Goal: Task Accomplishment & Management: Manage account settings

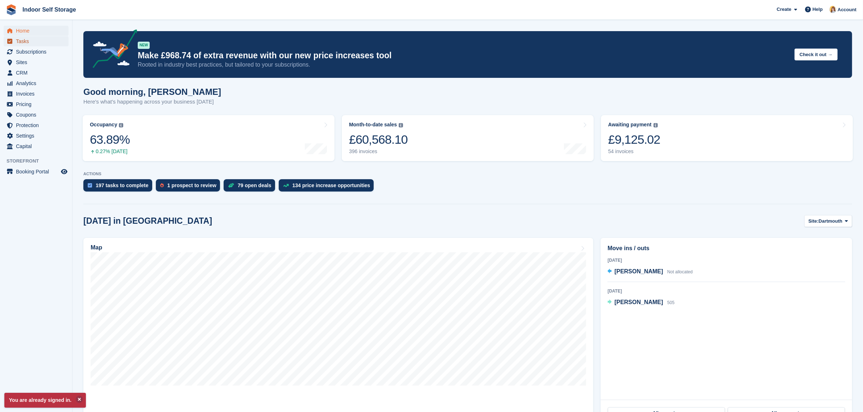
click at [26, 40] on span "Tasks" at bounding box center [37, 41] width 43 height 10
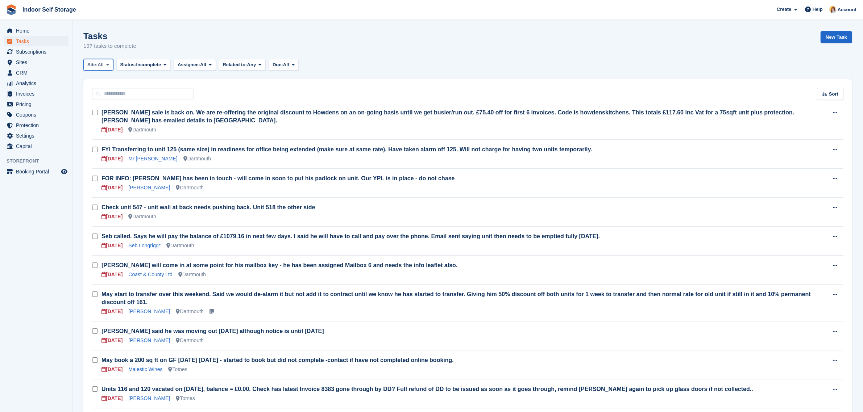
click at [100, 65] on span "All" at bounding box center [100, 64] width 6 height 7
click at [103, 92] on link "Dartmouth" at bounding box center [118, 94] width 63 height 13
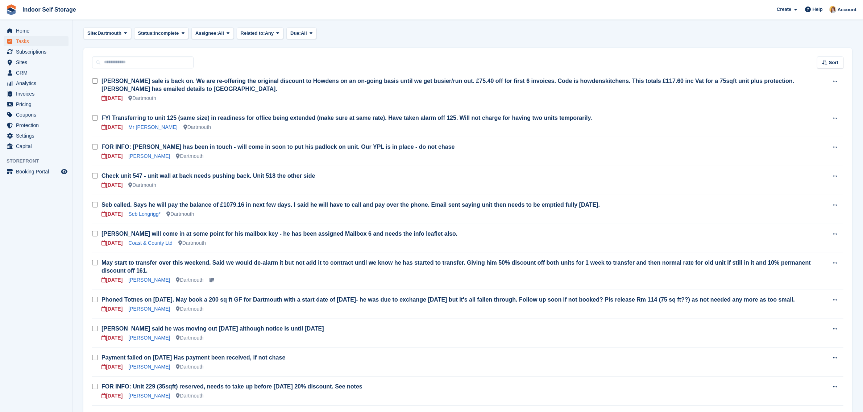
scroll to position [45, 0]
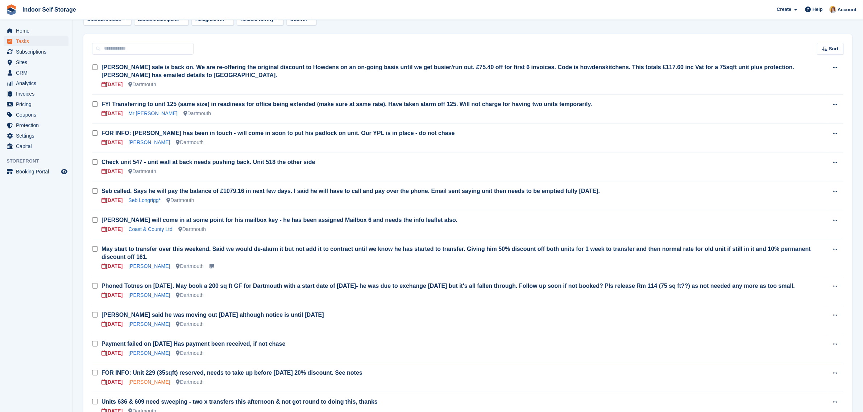
click at [163, 379] on link "Madelaine Sharpe" at bounding box center [149, 382] width 42 height 6
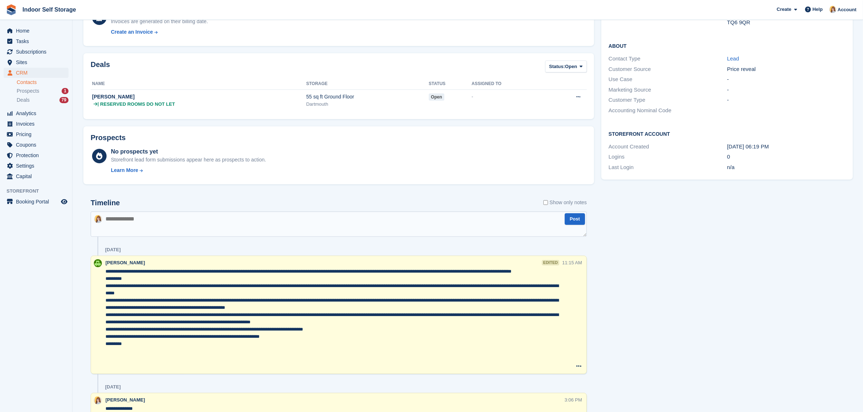
scroll to position [66, 0]
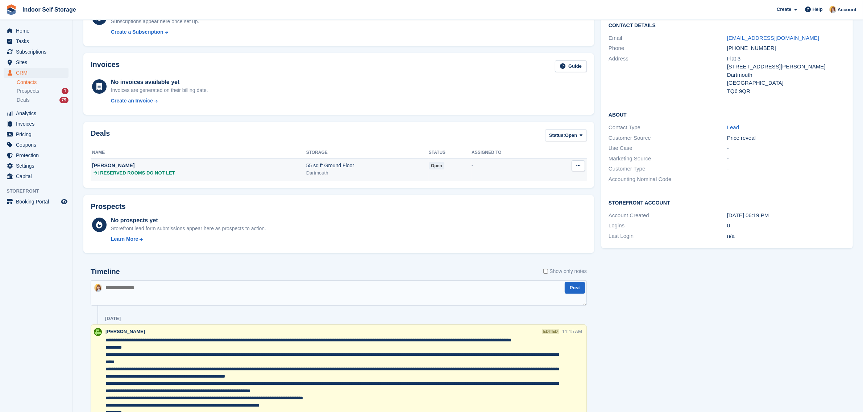
click at [236, 172] on div "| RESERVED ROOMS DO NOT LET" at bounding box center [199, 173] width 214 height 7
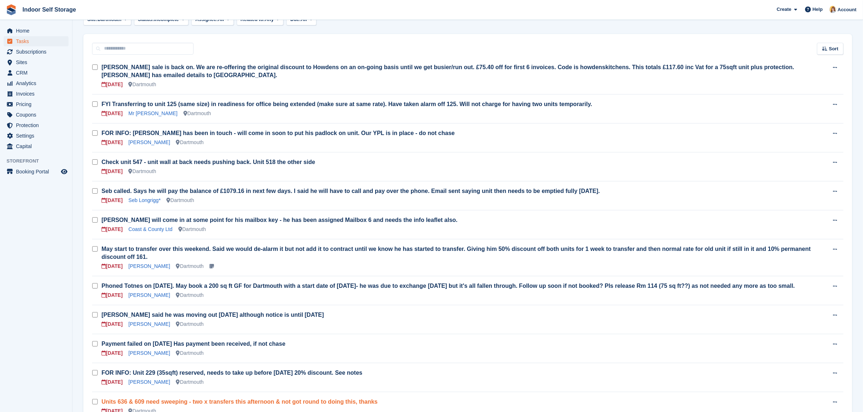
scroll to position [91, 0]
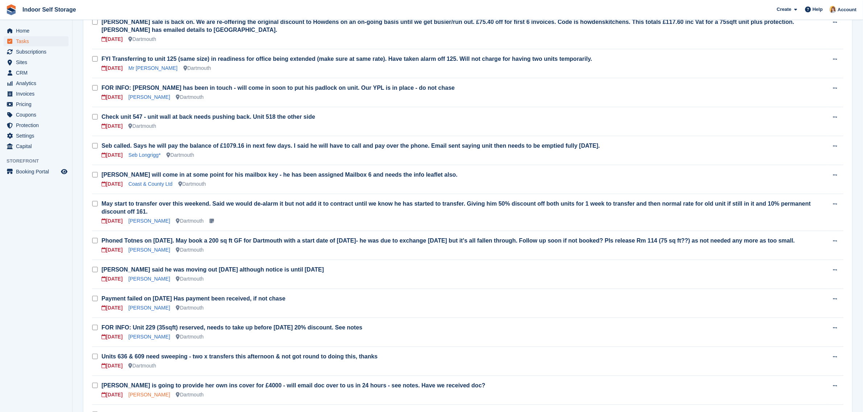
click at [169, 392] on link "Mrs Katherine Hildyard" at bounding box center [149, 395] width 42 height 6
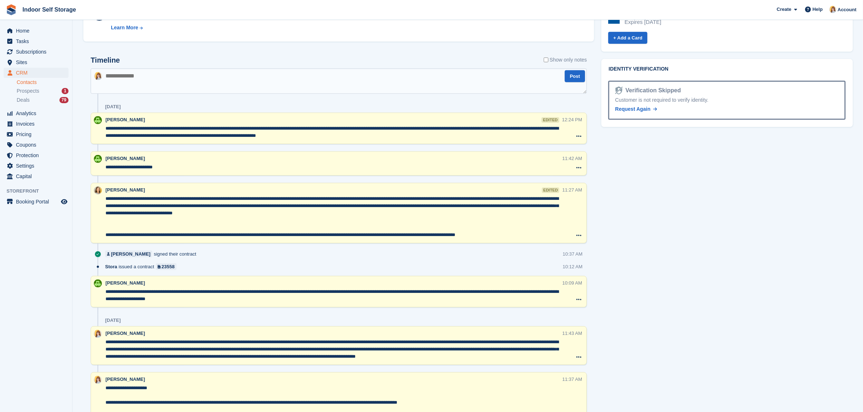
scroll to position [453, 0]
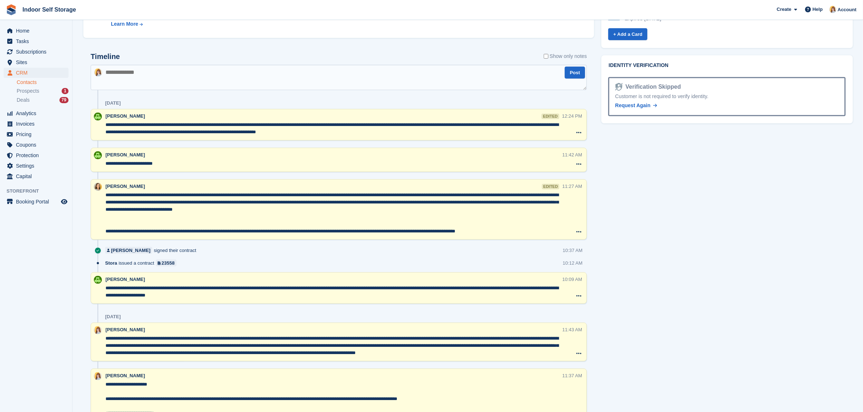
click at [417, 341] on textarea "**********" at bounding box center [333, 346] width 456 height 22
click at [425, 340] on textarea "**********" at bounding box center [333, 346] width 456 height 22
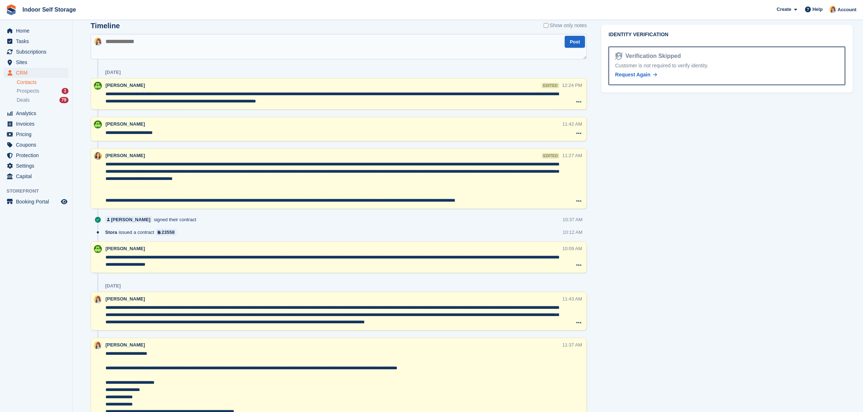
scroll to position [498, 0]
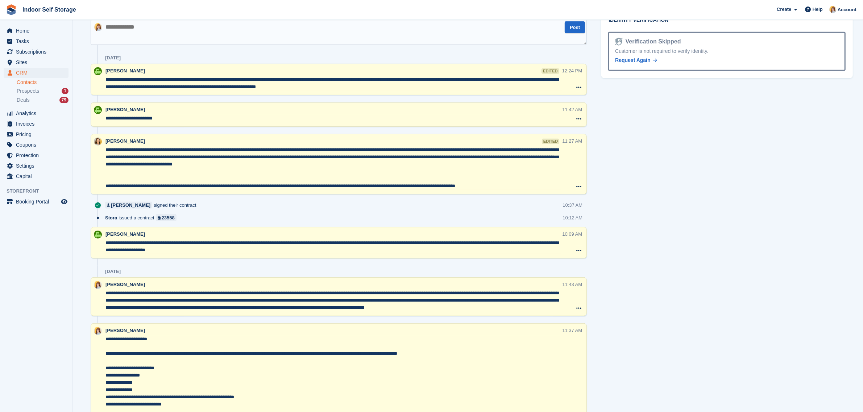
click at [269, 308] on textarea "**********" at bounding box center [333, 301] width 456 height 22
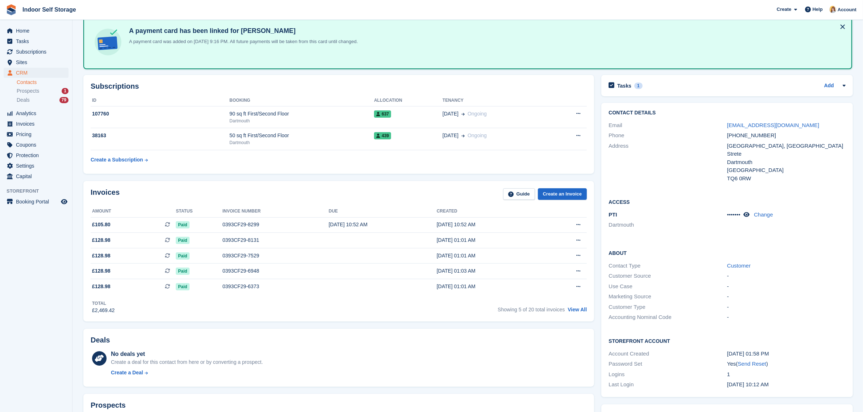
scroll to position [0, 0]
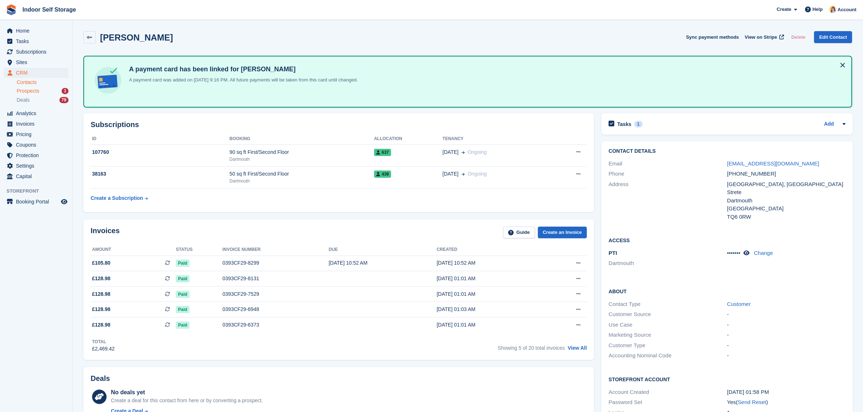
type textarea "**********"
click at [33, 89] on span "Prospects" at bounding box center [28, 91] width 22 height 7
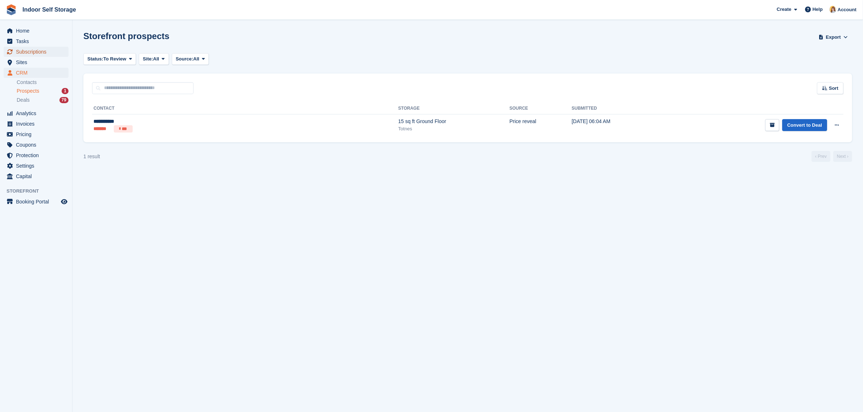
click at [28, 50] on span "Subscriptions" at bounding box center [37, 52] width 43 height 10
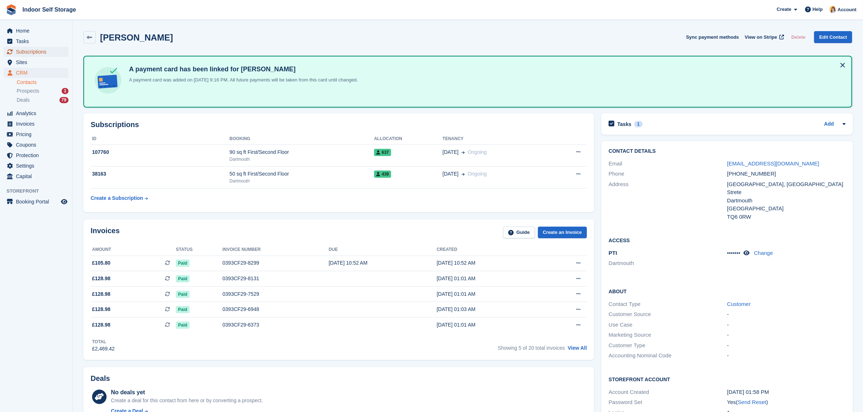
click at [26, 51] on span "Subscriptions" at bounding box center [37, 52] width 43 height 10
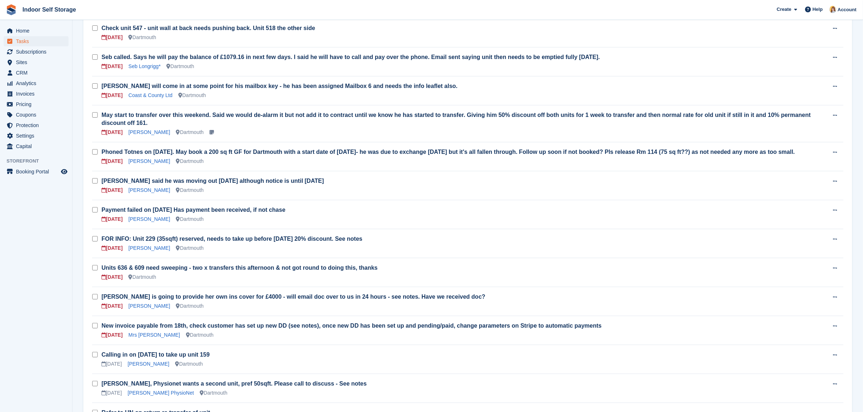
scroll to position [181, 0]
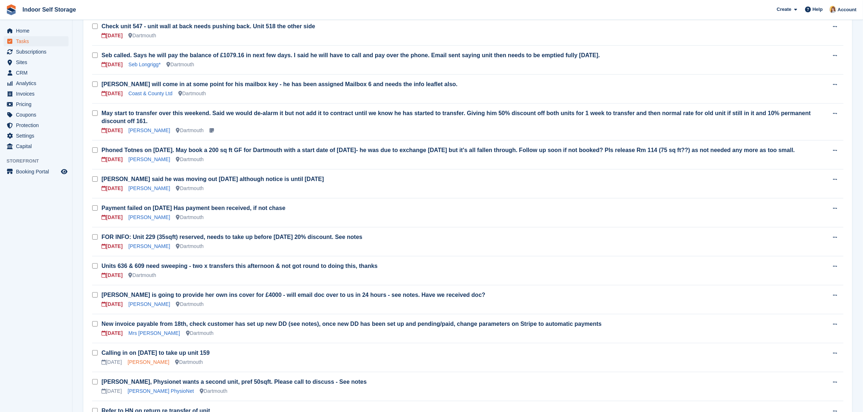
click at [143, 359] on link "Eileen Thatcher" at bounding box center [149, 362] width 42 height 6
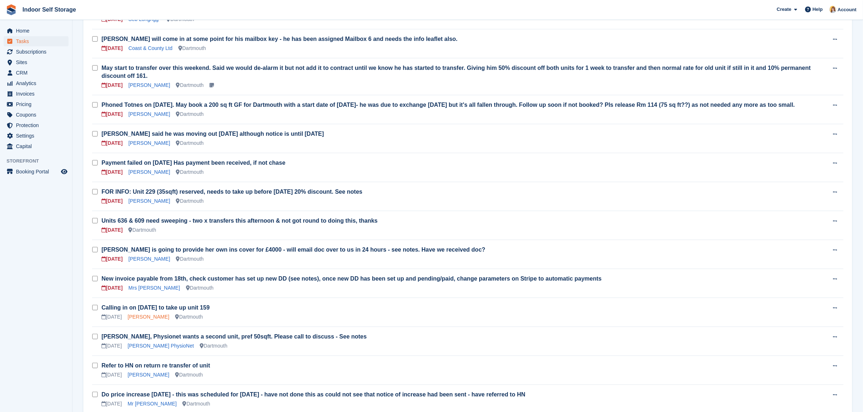
click at [153, 314] on link "[PERSON_NAME]" at bounding box center [149, 317] width 42 height 6
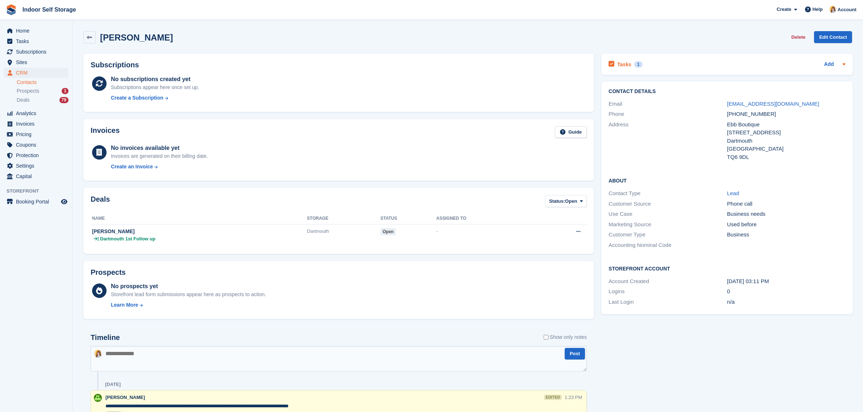
click at [735, 66] on div "Tasks 1 Add" at bounding box center [726, 64] width 237 height 10
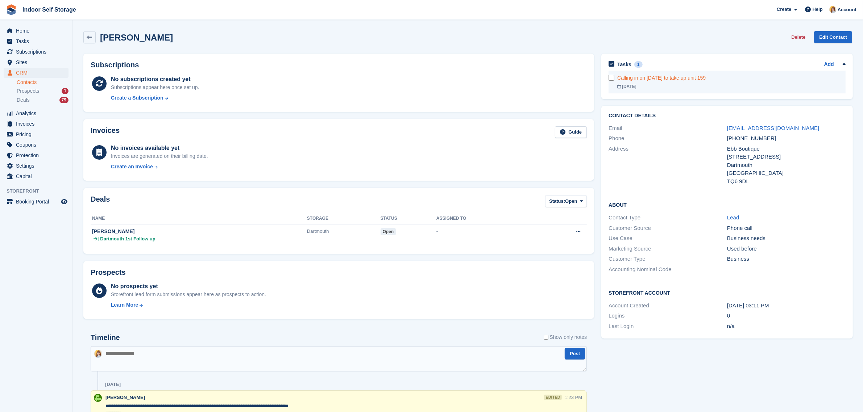
click at [707, 84] on div "[DATE]" at bounding box center [731, 86] width 228 height 7
click at [25, 39] on span "Tasks" at bounding box center [37, 41] width 43 height 10
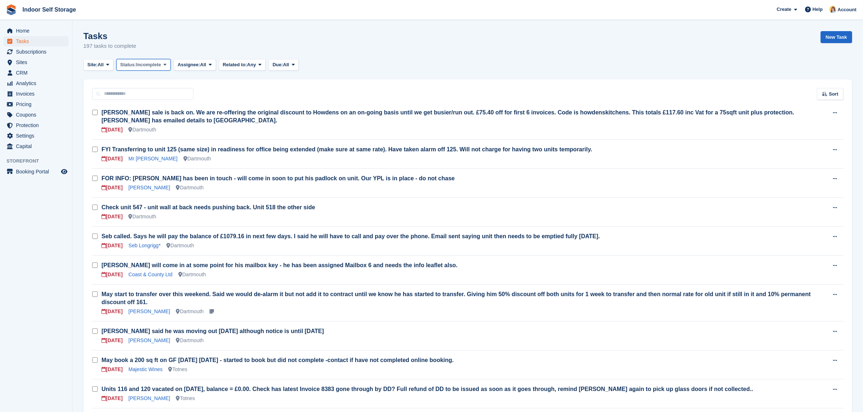
click at [156, 66] on span "Incomplete" at bounding box center [148, 64] width 25 height 7
click at [147, 96] on link "Complete" at bounding box center [151, 94] width 63 height 13
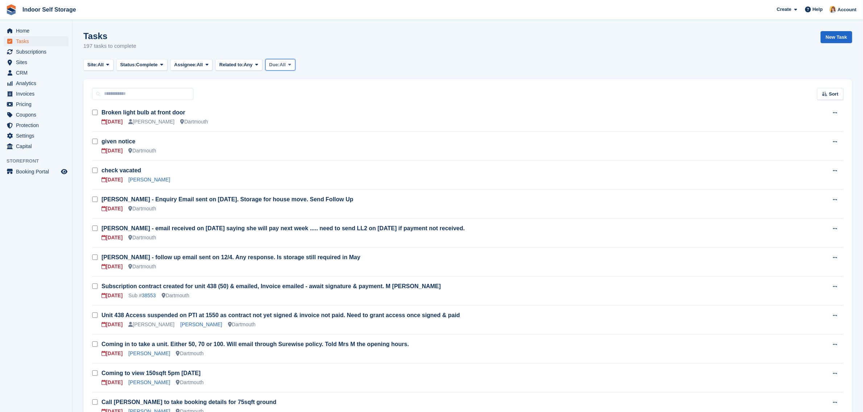
click at [285, 67] on span "All" at bounding box center [282, 64] width 6 height 7
click at [288, 131] on link "This week" at bounding box center [299, 134] width 63 height 13
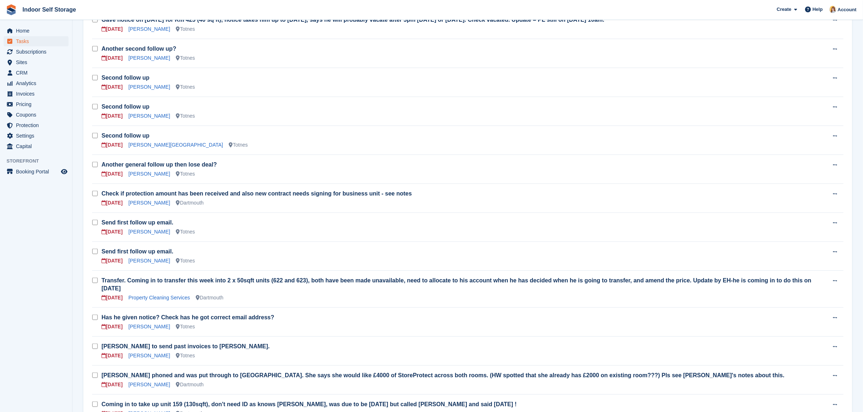
scroll to position [860, 0]
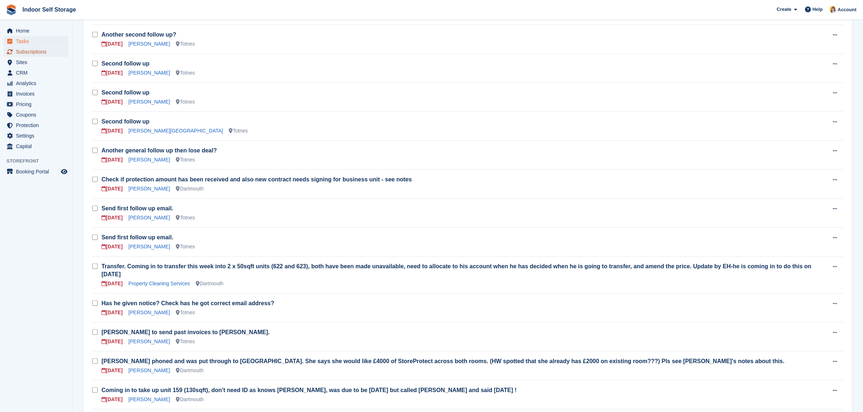
click at [32, 51] on span "Subscriptions" at bounding box center [37, 52] width 43 height 10
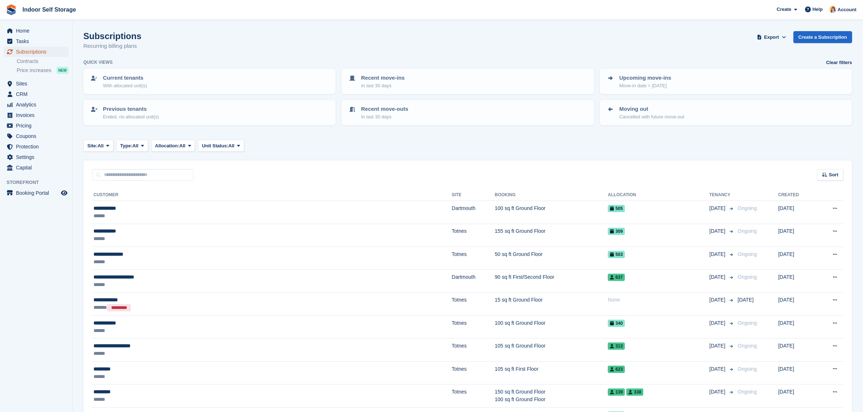
click at [24, 51] on span "Subscriptions" at bounding box center [37, 52] width 43 height 10
click at [21, 91] on span "CRM" at bounding box center [37, 94] width 43 height 10
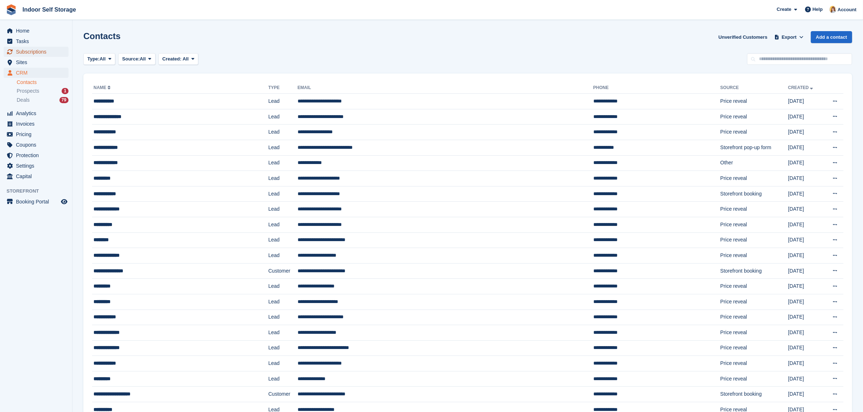
click at [17, 47] on span "Subscriptions" at bounding box center [37, 52] width 43 height 10
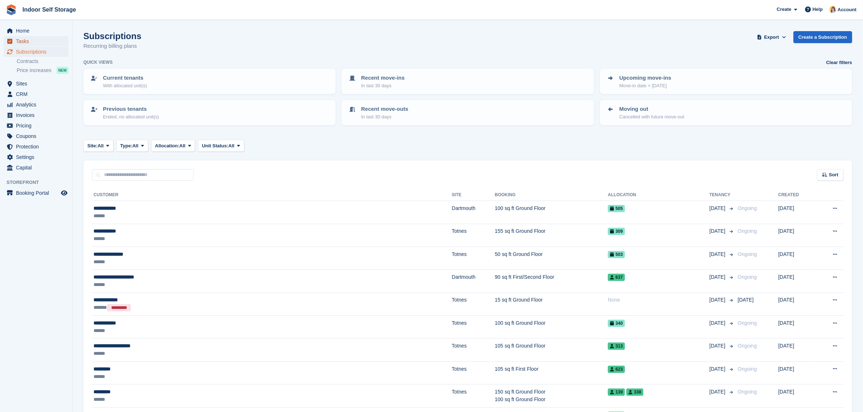
click at [17, 37] on span "Tasks" at bounding box center [37, 41] width 43 height 10
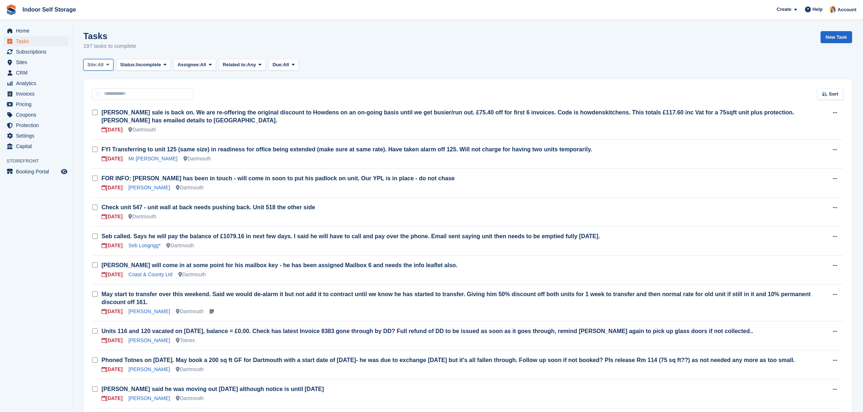
click at [97, 66] on span "Site:" at bounding box center [92, 64] width 10 height 7
click at [98, 99] on link "Dartmouth" at bounding box center [118, 94] width 63 height 13
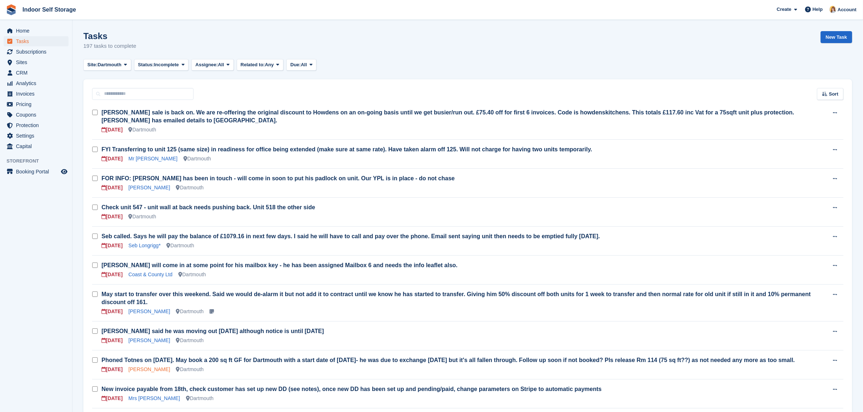
click at [136, 367] on link "[PERSON_NAME]" at bounding box center [149, 370] width 42 height 6
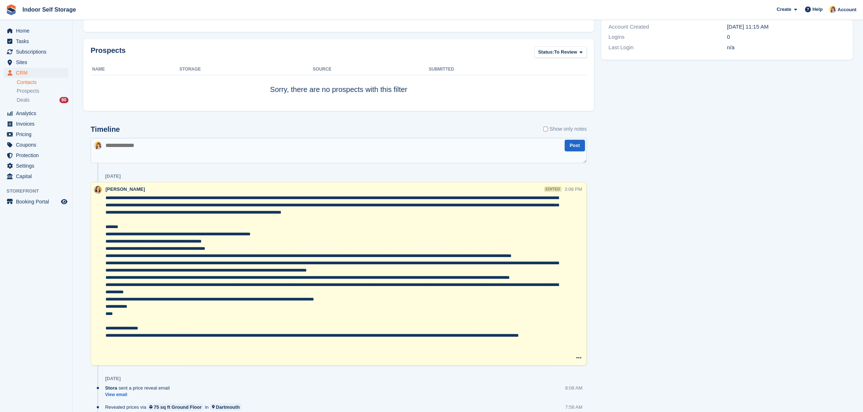
scroll to position [272, 0]
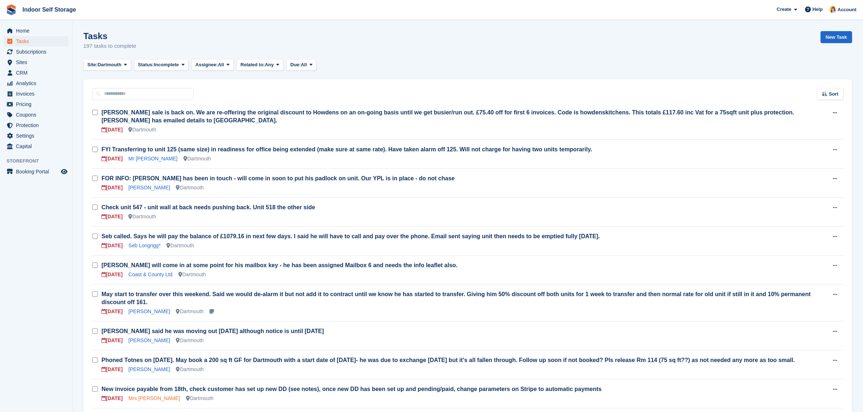
click at [149, 396] on link "Mrs [PERSON_NAME]" at bounding box center [153, 399] width 51 height 6
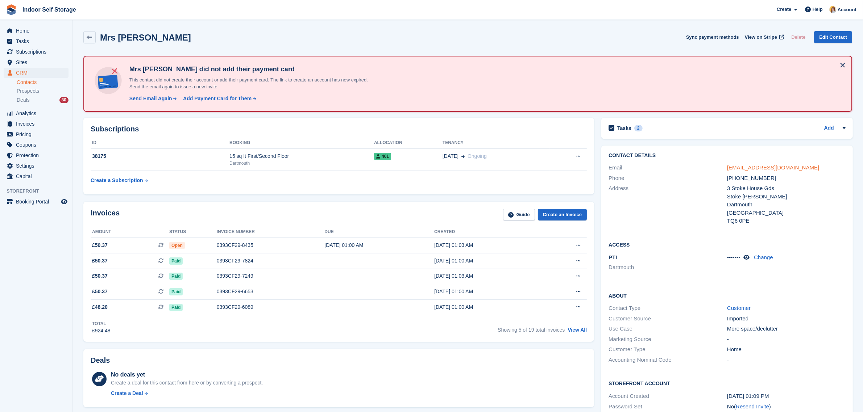
click at [765, 167] on link "[EMAIL_ADDRESS][DOMAIN_NAME]" at bounding box center [773, 167] width 92 height 6
click at [363, 246] on div "[DATE] 01:00 AM" at bounding box center [379, 246] width 110 height 8
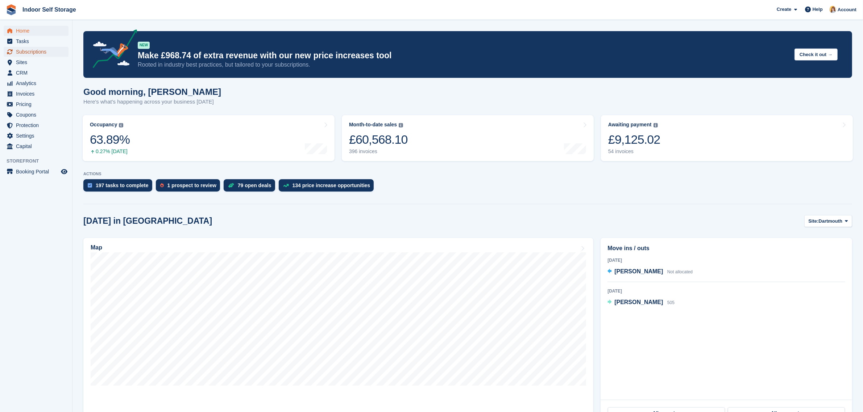
click at [19, 52] on span "Subscriptions" at bounding box center [37, 52] width 43 height 10
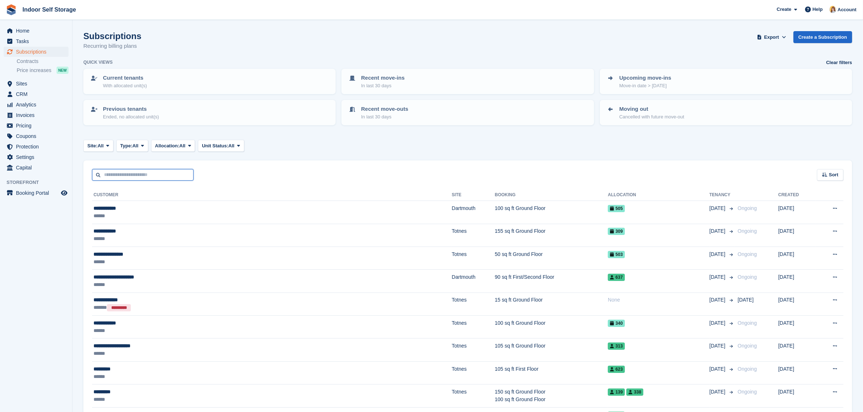
click at [135, 175] on input "text" at bounding box center [142, 175] width 101 height 12
type input "******"
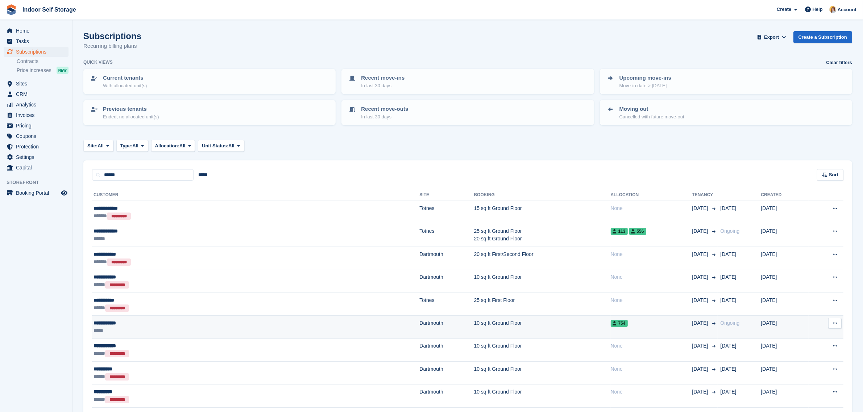
click at [145, 329] on div "*****" at bounding box center [163, 331] width 141 height 8
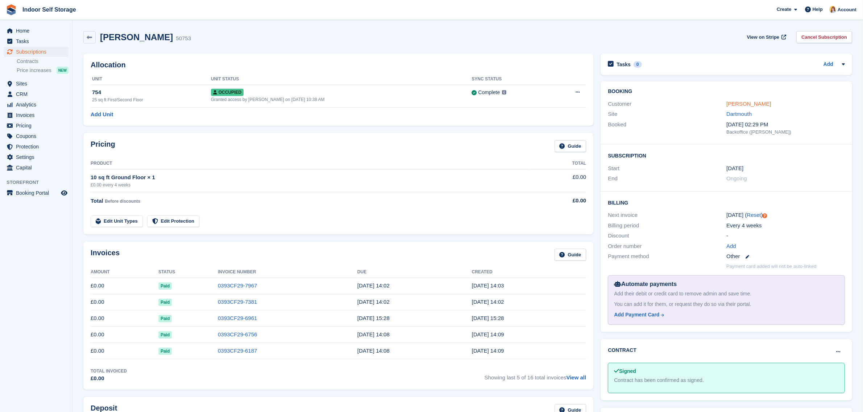
click at [739, 104] on link "[PERSON_NAME]" at bounding box center [748, 104] width 45 height 6
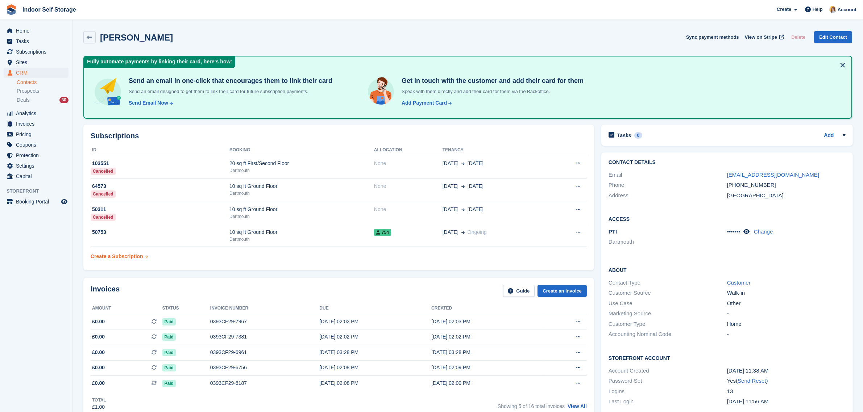
click at [108, 254] on div "Create a Subscription" at bounding box center [117, 257] width 53 height 8
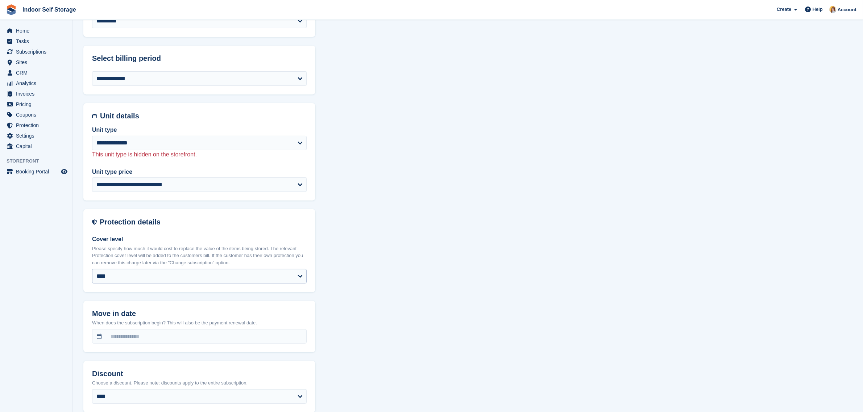
scroll to position [362, 0]
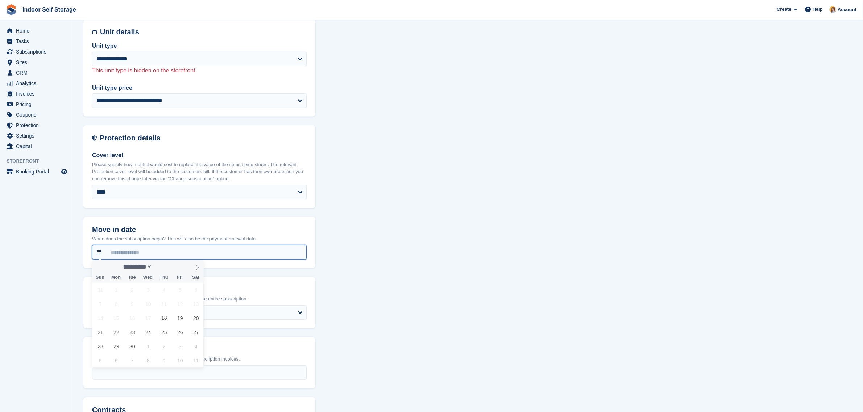
click at [145, 252] on input "text" at bounding box center [199, 252] width 214 height 14
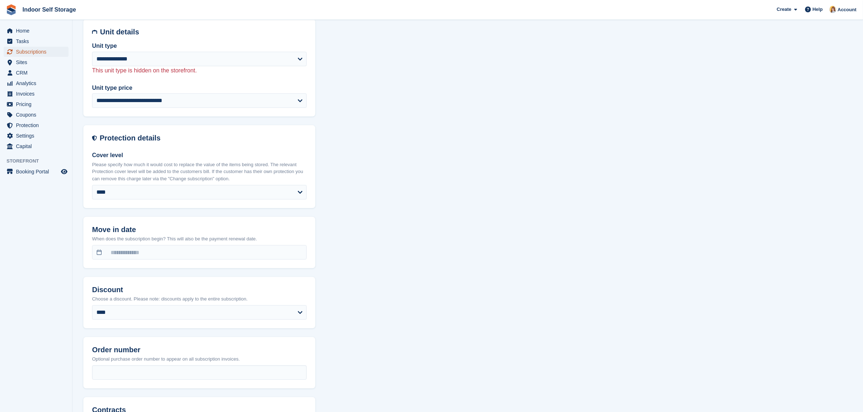
click at [19, 49] on span "Subscriptions" at bounding box center [37, 52] width 43 height 10
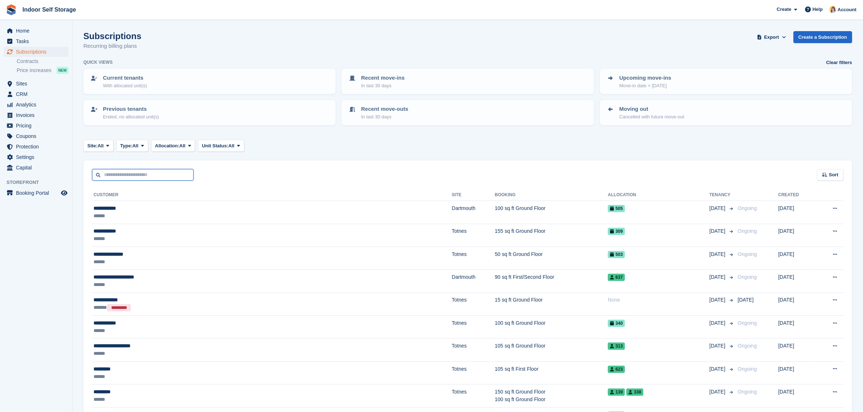
click at [172, 172] on input "text" at bounding box center [142, 175] width 101 height 12
type input "******"
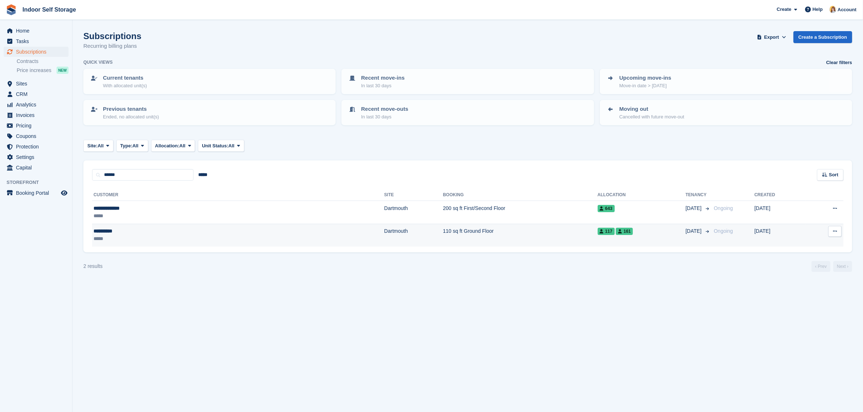
click at [153, 240] on div "*****" at bounding box center [151, 239] width 116 height 8
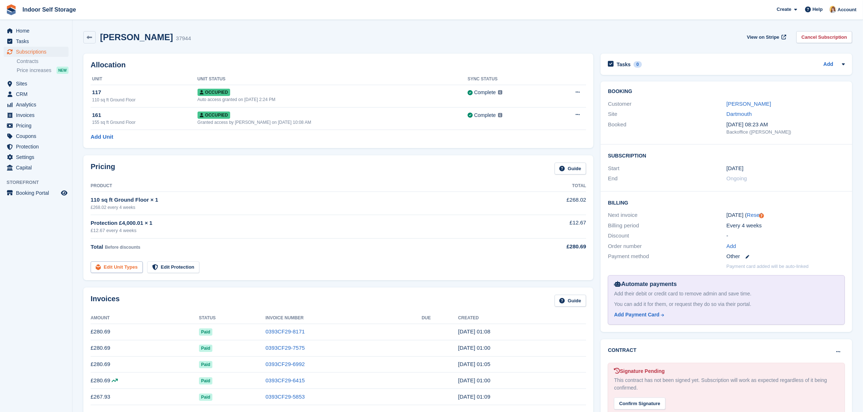
click at [128, 269] on link "Edit Unit Types" at bounding box center [117, 268] width 52 height 12
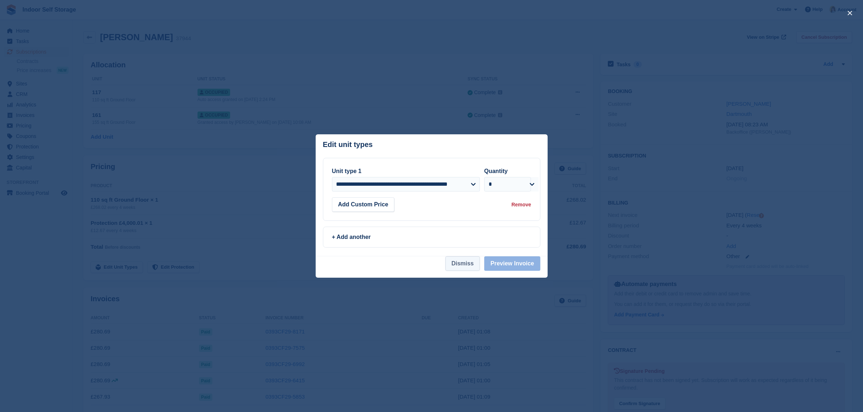
click at [458, 265] on button "Dismiss" at bounding box center [462, 263] width 34 height 14
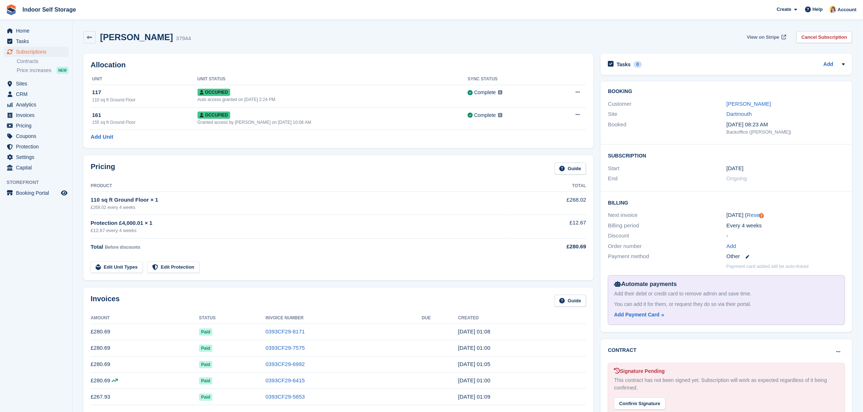
click at [775, 37] on span "View on Stripe" at bounding box center [763, 37] width 32 height 7
click at [114, 268] on link "Edit Unit Types" at bounding box center [117, 268] width 52 height 12
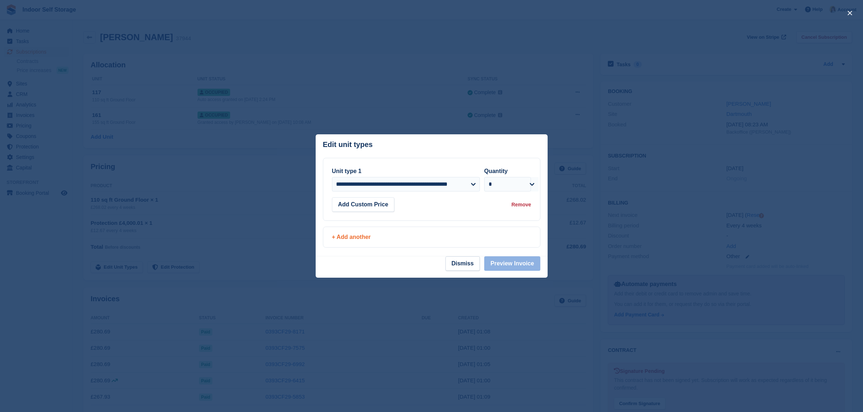
click at [366, 239] on div "+ Add another" at bounding box center [431, 237] width 199 height 9
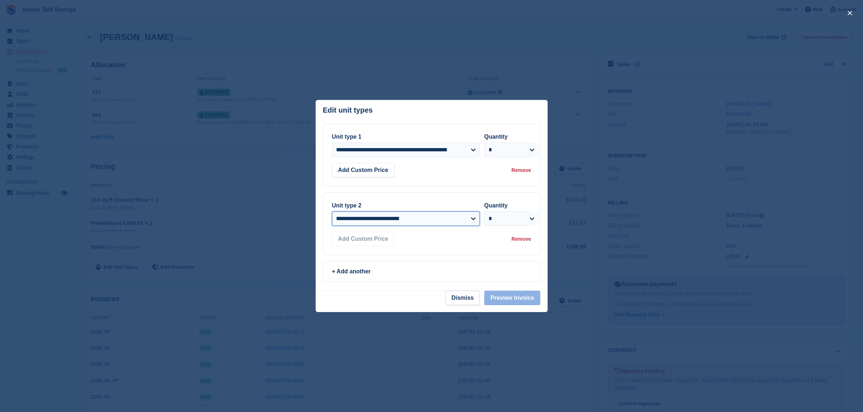
click at [475, 223] on select "**********" at bounding box center [406, 219] width 148 height 14
click at [509, 264] on div "+ Add another" at bounding box center [431, 272] width 217 height 20
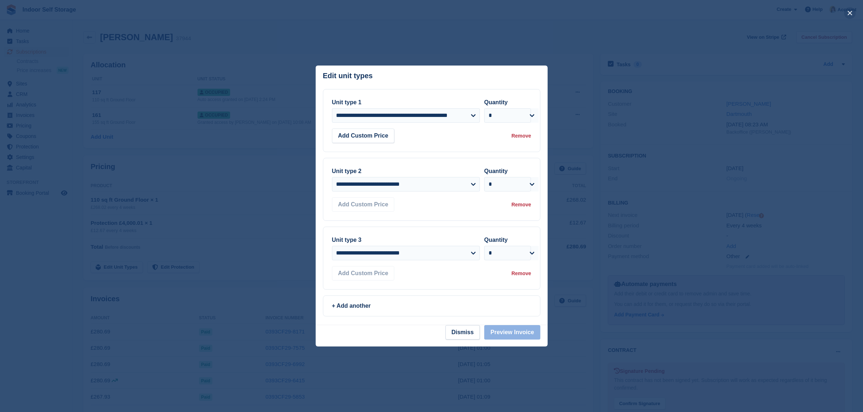
click at [850, 12] on button "close" at bounding box center [850, 13] width 12 height 12
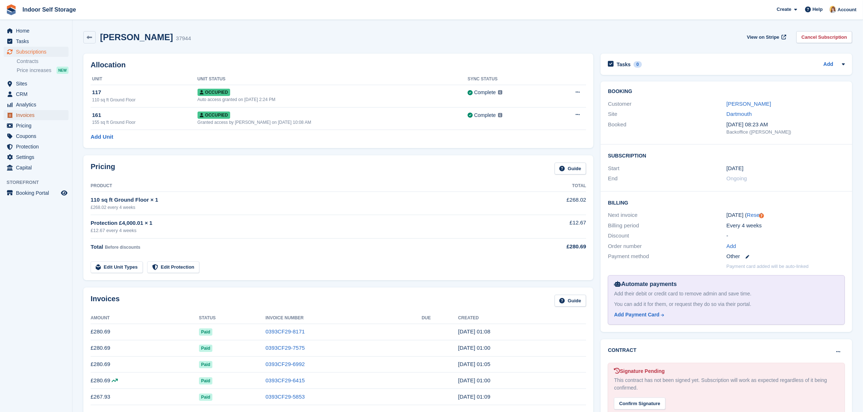
click at [44, 117] on span "Invoices" at bounding box center [37, 115] width 43 height 10
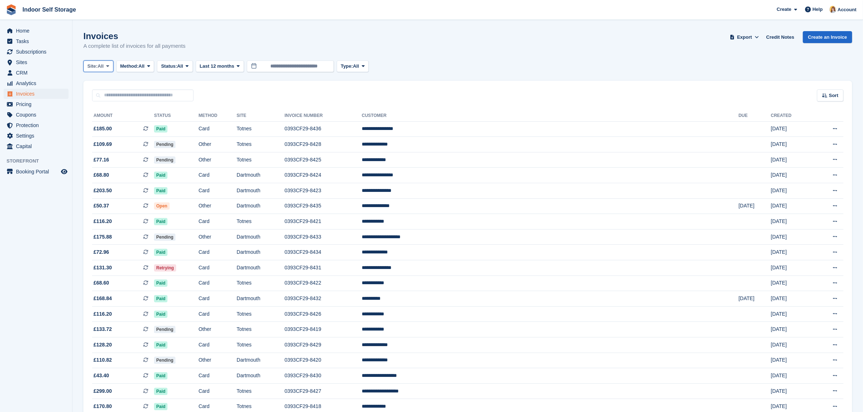
click at [103, 68] on span "All" at bounding box center [100, 66] width 6 height 7
click at [109, 96] on link "Dartmouth" at bounding box center [118, 96] width 63 height 13
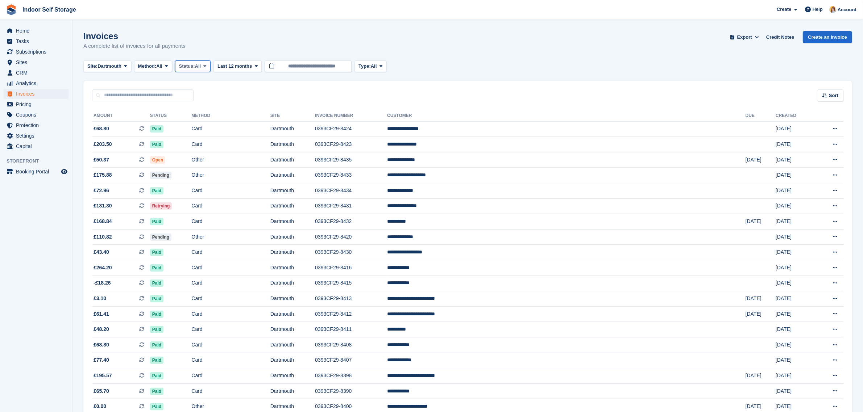
click at [206, 66] on span at bounding box center [205, 66] width 6 height 6
click at [202, 120] on link "Open" at bounding box center [209, 122] width 63 height 13
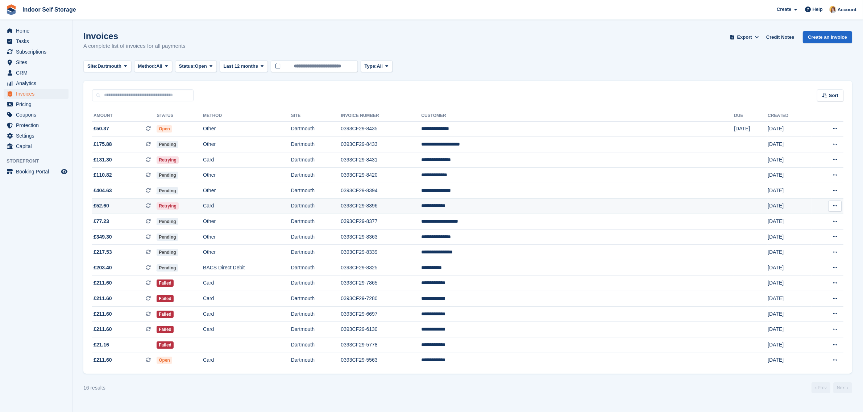
click at [203, 200] on td "Retrying" at bounding box center [180, 207] width 46 height 16
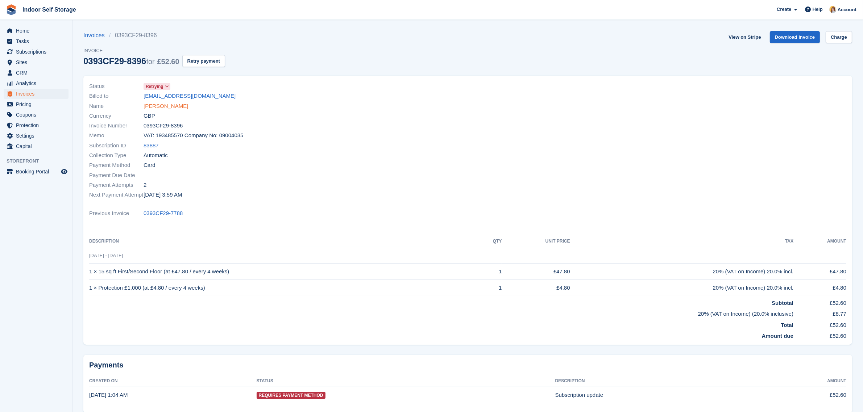
click at [160, 106] on link "[PERSON_NAME]" at bounding box center [165, 106] width 45 height 8
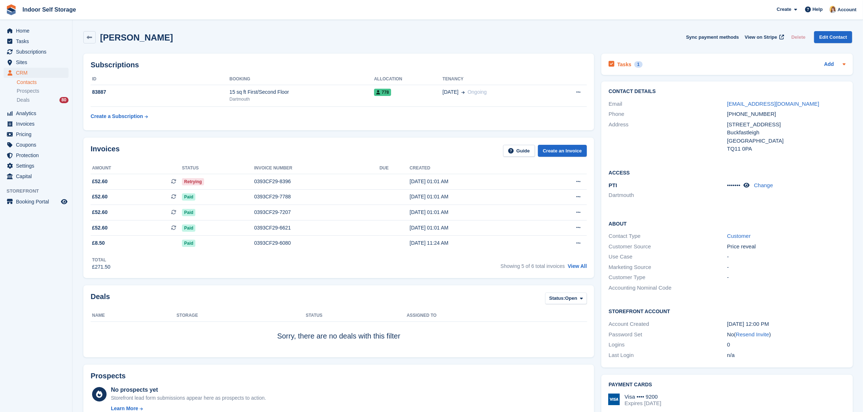
click at [696, 67] on div "Tasks 1 Add" at bounding box center [726, 64] width 237 height 10
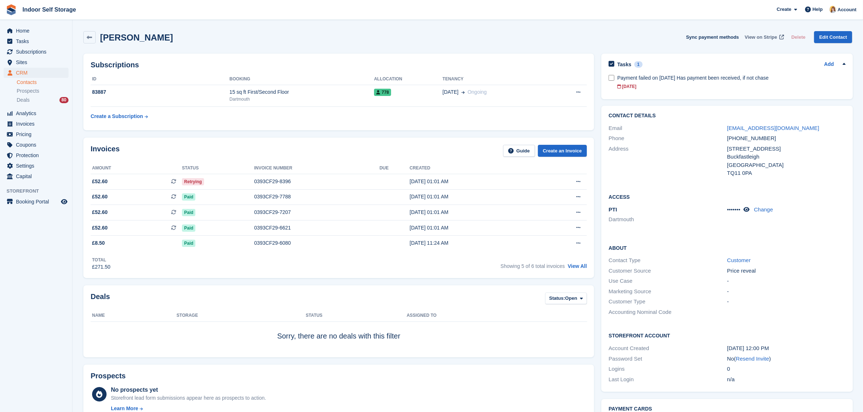
click at [758, 37] on span "View on Stripe" at bounding box center [760, 37] width 32 height 7
click at [779, 129] on link "blossom-haven@outlook.com" at bounding box center [773, 128] width 92 height 6
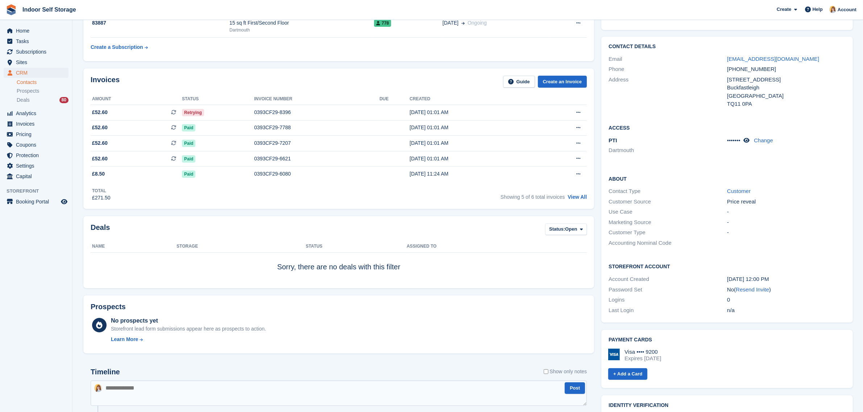
scroll to position [181, 0]
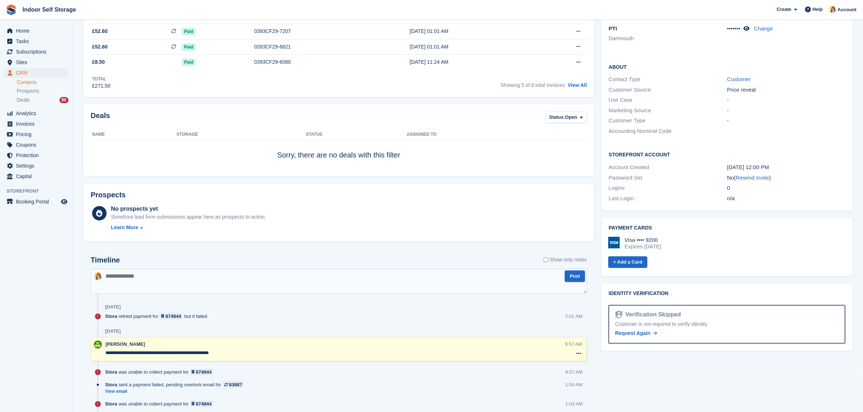
click at [129, 275] on textarea at bounding box center [339, 281] width 496 height 25
paste textarea "**********"
type textarea "**********"
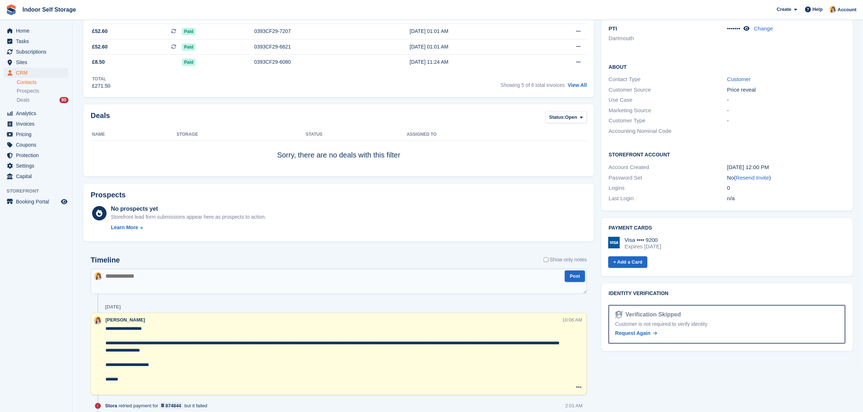
click at [134, 388] on textarea "**********" at bounding box center [333, 357] width 456 height 65
type textarea "**********"
click at [211, 275] on textarea at bounding box center [339, 281] width 496 height 25
click at [26, 122] on span "Invoices" at bounding box center [37, 124] width 43 height 10
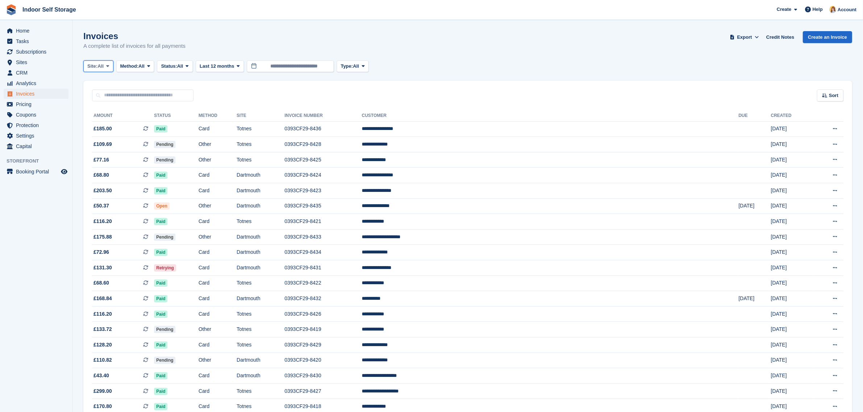
click at [97, 67] on span "Site:" at bounding box center [92, 66] width 10 height 7
click at [100, 98] on link "Dartmouth" at bounding box center [118, 96] width 63 height 13
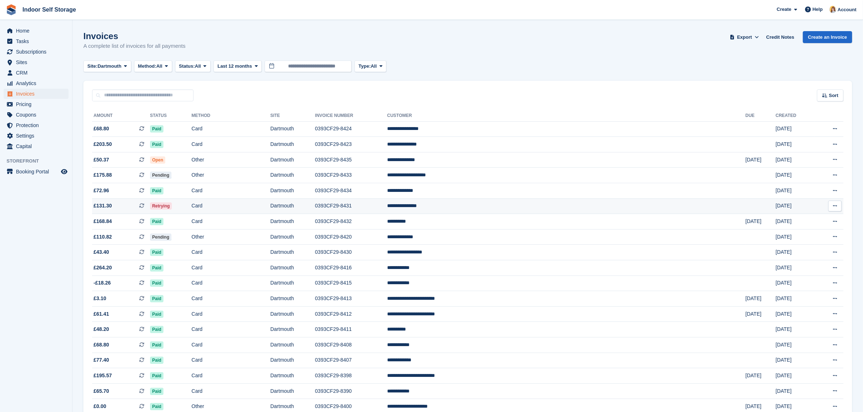
click at [192, 204] on td "Retrying" at bounding box center [171, 207] width 42 height 16
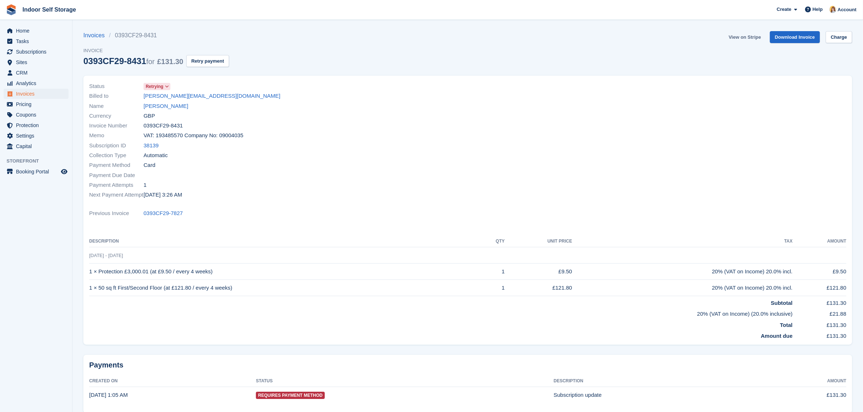
click at [751, 37] on link "View on Stripe" at bounding box center [744, 37] width 38 height 12
click at [180, 104] on link "[PERSON_NAME]" at bounding box center [165, 106] width 45 height 8
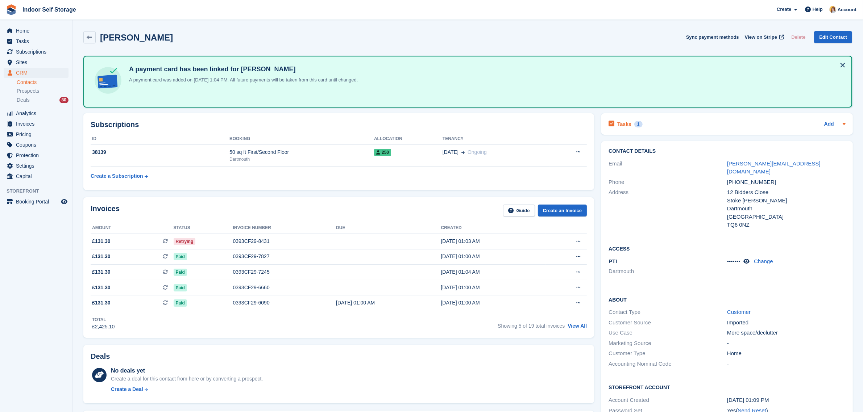
click at [746, 124] on div "Tasks 1 Add" at bounding box center [726, 124] width 237 height 10
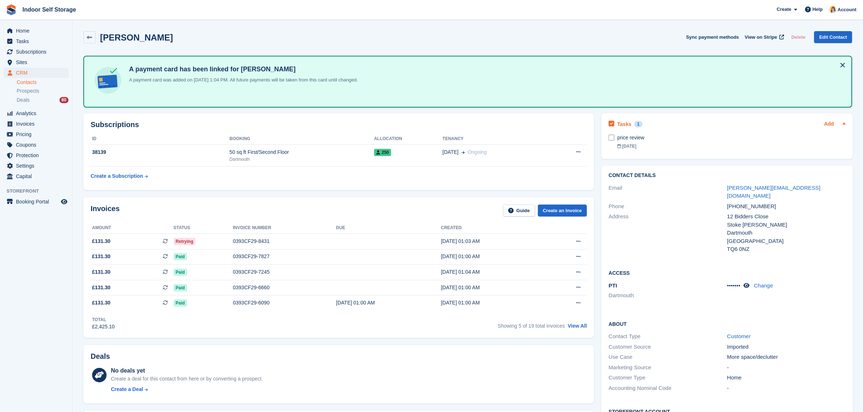
click at [826, 120] on link "Add" at bounding box center [829, 124] width 10 height 8
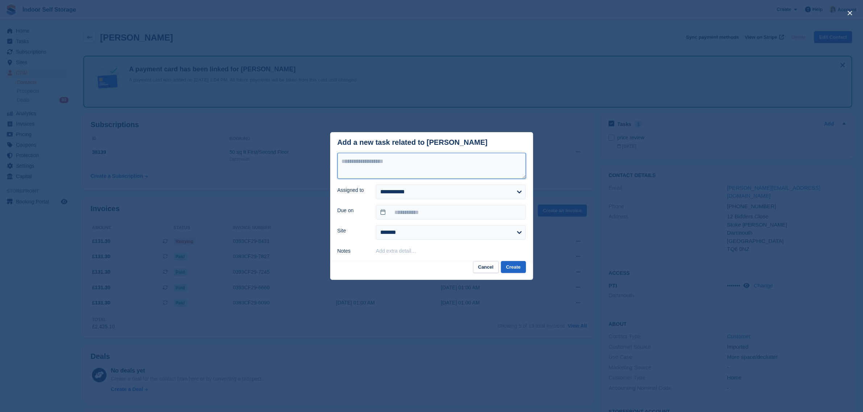
click at [470, 162] on textarea at bounding box center [431, 166] width 188 height 26
click at [417, 171] on textarea "**********" at bounding box center [431, 166] width 188 height 26
type textarea "**********"
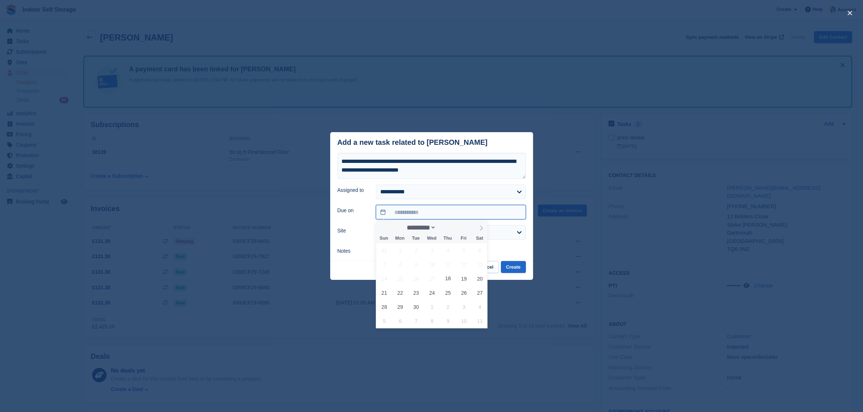
click at [430, 213] on input "text" at bounding box center [451, 212] width 150 height 14
click at [462, 283] on span "19" at bounding box center [464, 279] width 14 height 14
type input "**********"
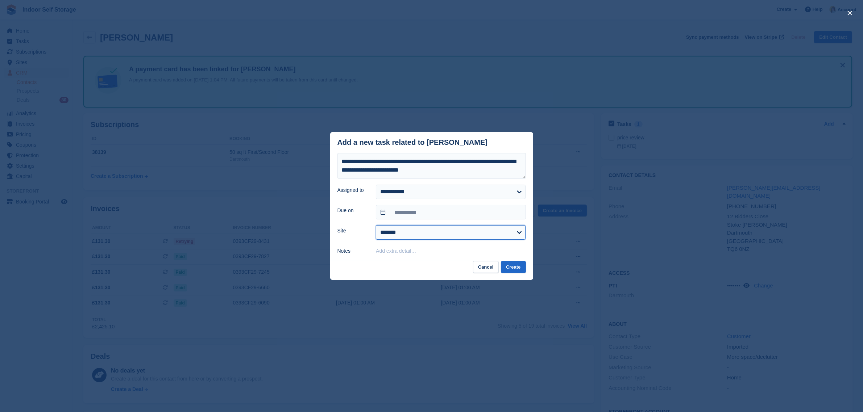
click at [399, 240] on select "******* ********* ******" at bounding box center [451, 232] width 150 height 14
select select "***"
click at [376, 226] on select "******* ********* ******" at bounding box center [451, 232] width 150 height 14
click at [517, 267] on button "Create" at bounding box center [513, 267] width 25 height 12
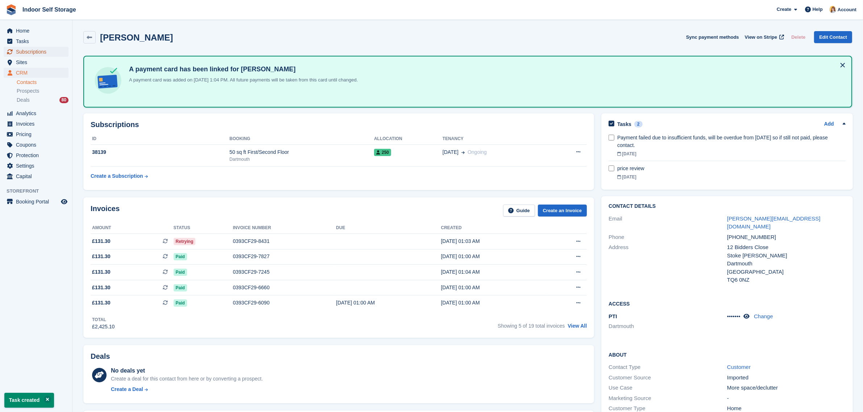
click at [28, 51] on span "Subscriptions" at bounding box center [37, 52] width 43 height 10
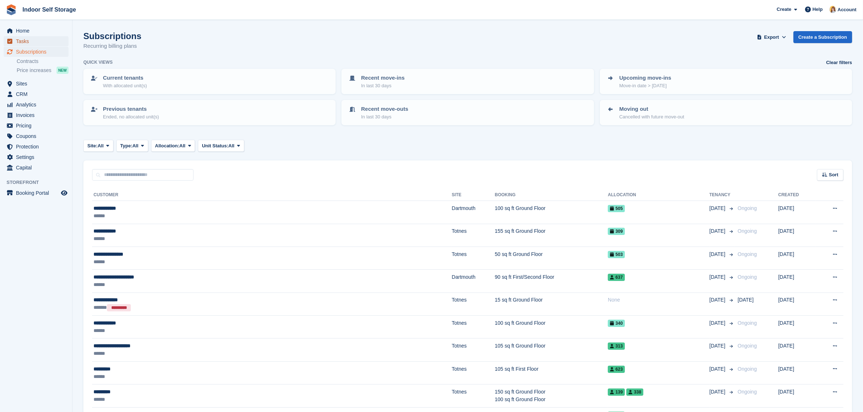
click at [22, 42] on span "Tasks" at bounding box center [37, 41] width 43 height 10
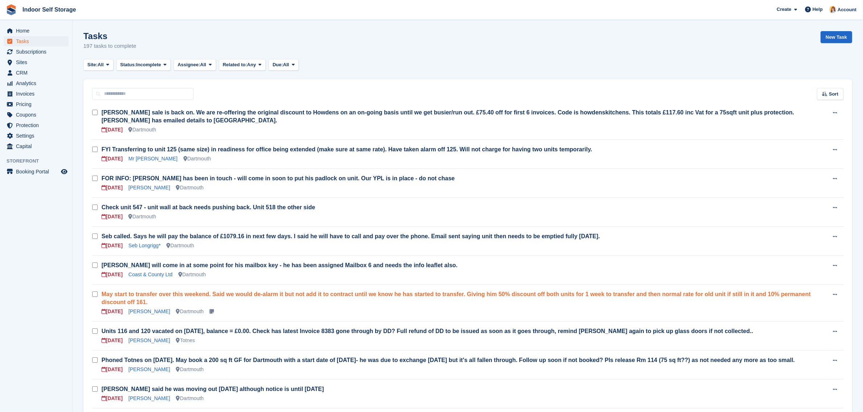
click at [303, 291] on link "May start to transfer over this weekend. Said we would de-alarm it but not add …" at bounding box center [455, 298] width 709 height 14
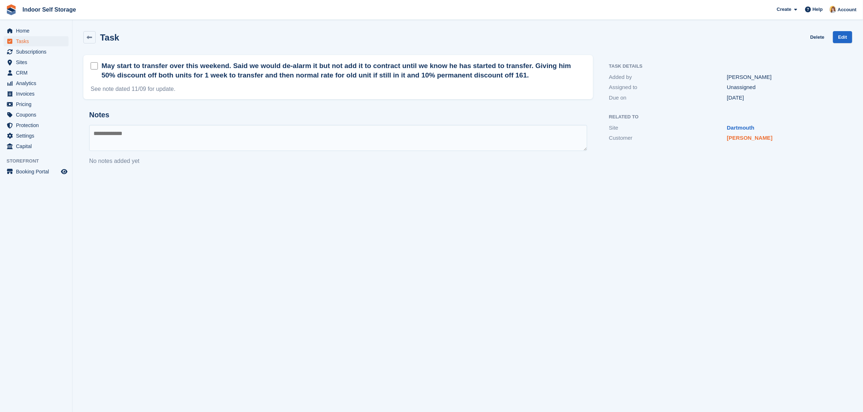
click at [745, 139] on link "[PERSON_NAME]" at bounding box center [750, 138] width 46 height 6
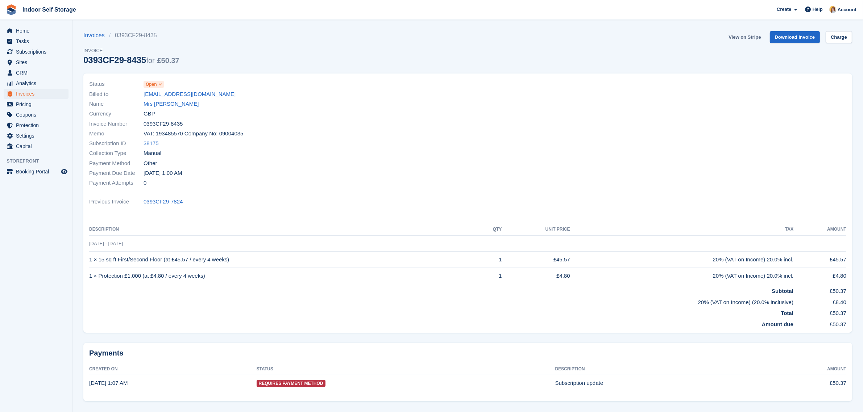
click at [749, 36] on link "View on Stripe" at bounding box center [744, 37] width 38 height 12
click at [169, 101] on link "Mrs [PERSON_NAME]" at bounding box center [170, 104] width 55 height 8
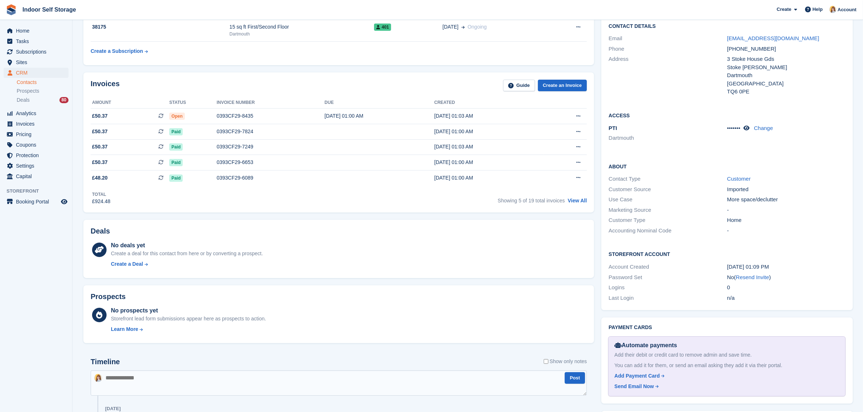
scroll to position [272, 0]
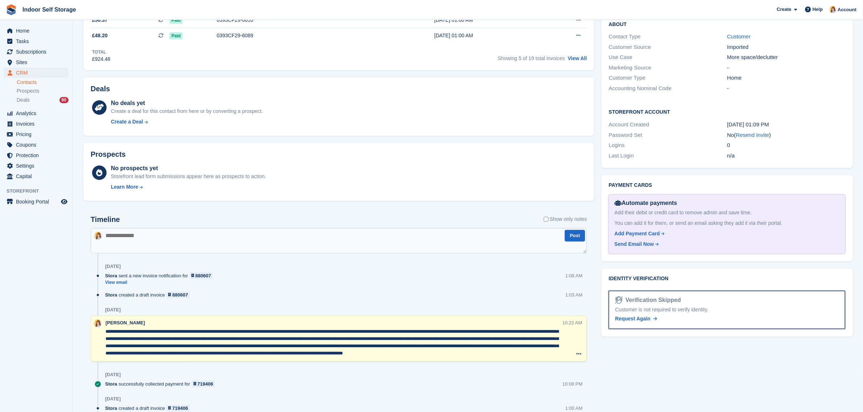
click at [138, 239] on textarea at bounding box center [339, 240] width 496 height 25
paste textarea "**********"
type textarea "**********"
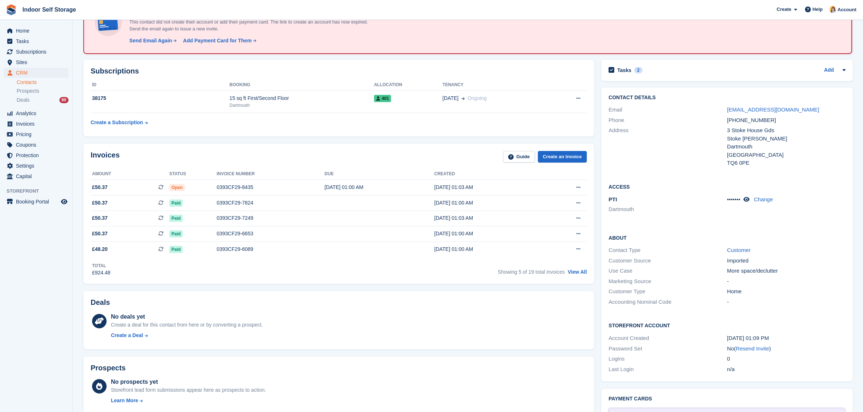
scroll to position [0, 0]
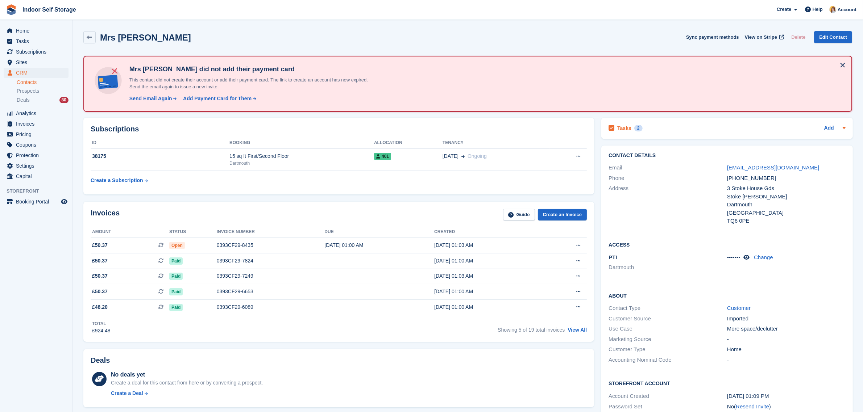
click at [714, 129] on div "Tasks 2 Add" at bounding box center [726, 129] width 237 height 10
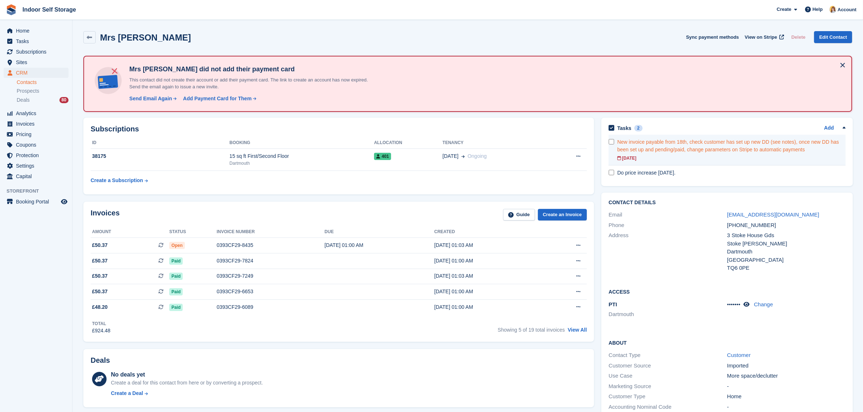
click at [709, 142] on div "New invoice payable from 18th, check customer has set up new DD (see notes), on…" at bounding box center [731, 145] width 228 height 15
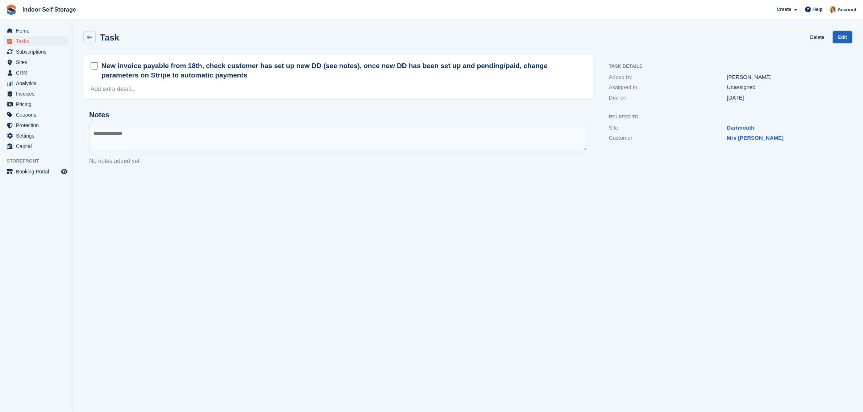
click at [844, 38] on link "Edit" at bounding box center [842, 37] width 19 height 12
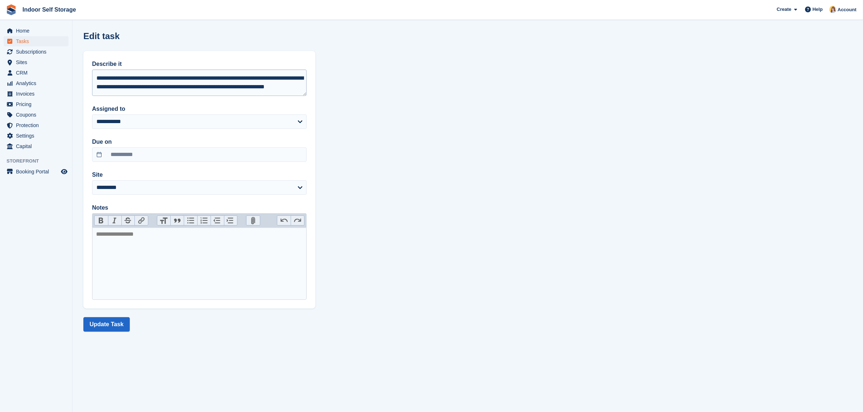
scroll to position [8, 0]
click at [207, 85] on textarea "**********" at bounding box center [199, 83] width 214 height 26
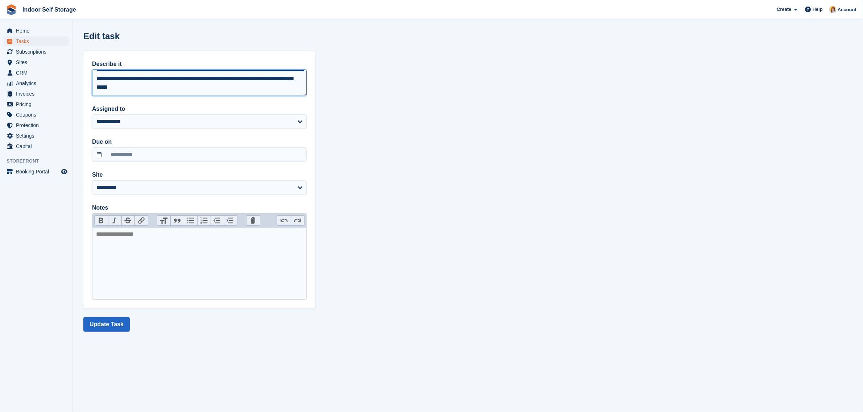
click at [229, 87] on textarea "**********" at bounding box center [199, 83] width 214 height 26
click at [127, 91] on textarea "**********" at bounding box center [199, 83] width 214 height 26
type textarea "**********"
click at [86, 325] on button "Update Task" at bounding box center [106, 324] width 46 height 14
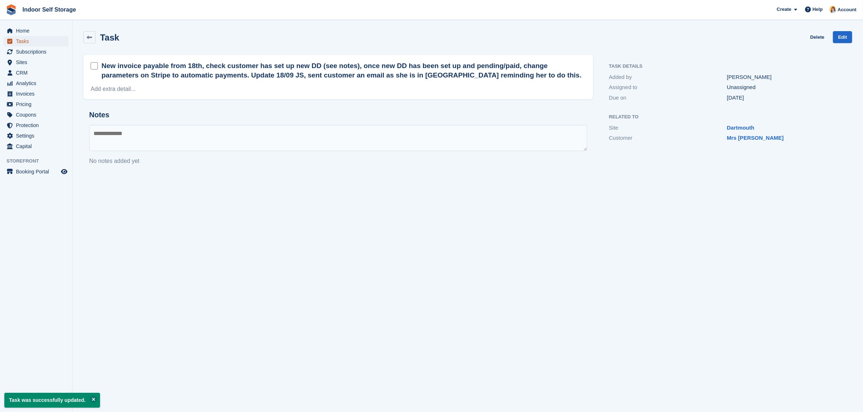
click at [19, 40] on span "Tasks" at bounding box center [37, 41] width 43 height 10
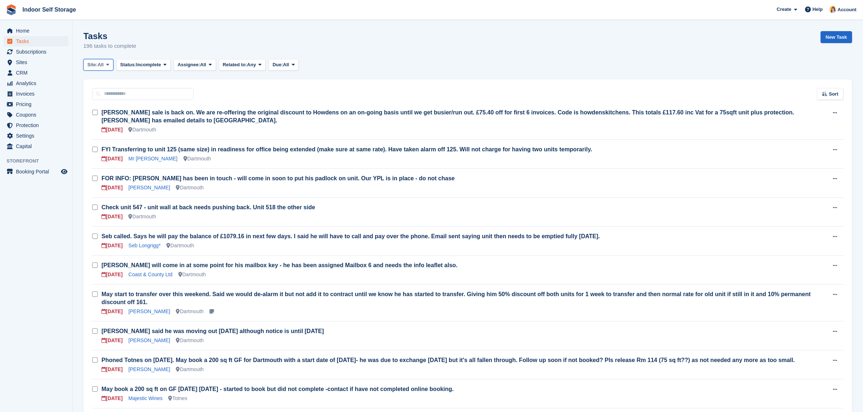
click at [99, 62] on span "All" at bounding box center [100, 64] width 6 height 7
click at [113, 98] on link "Dartmouth" at bounding box center [118, 94] width 63 height 13
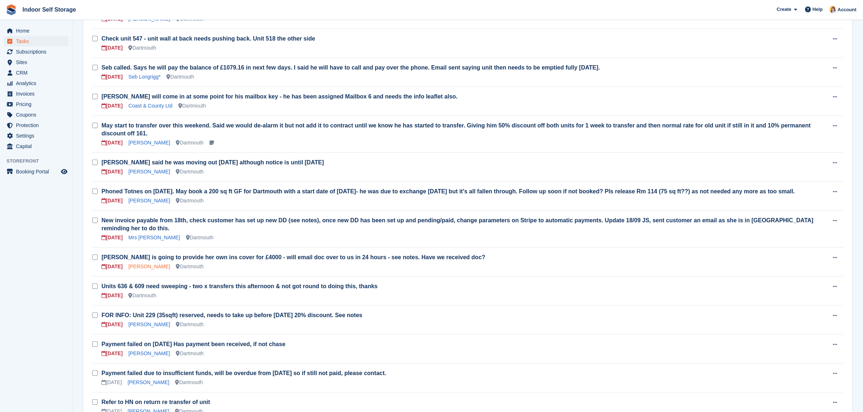
scroll to position [181, 0]
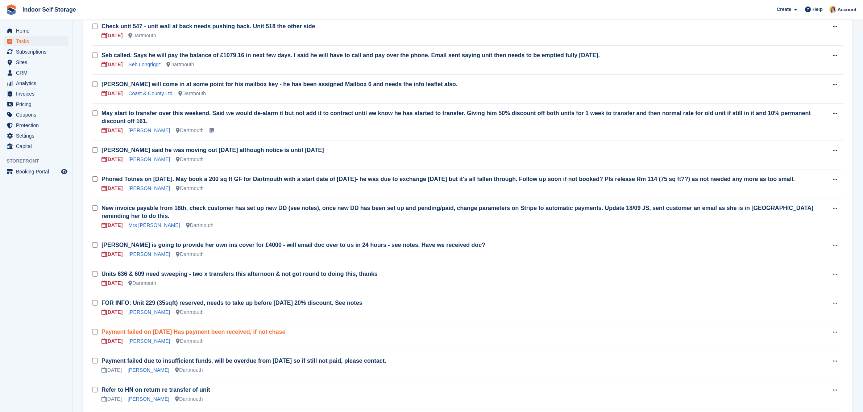
click at [137, 329] on link "Payment failed on [DATE] Has payment been received, if not chase" at bounding box center [193, 332] width 184 height 6
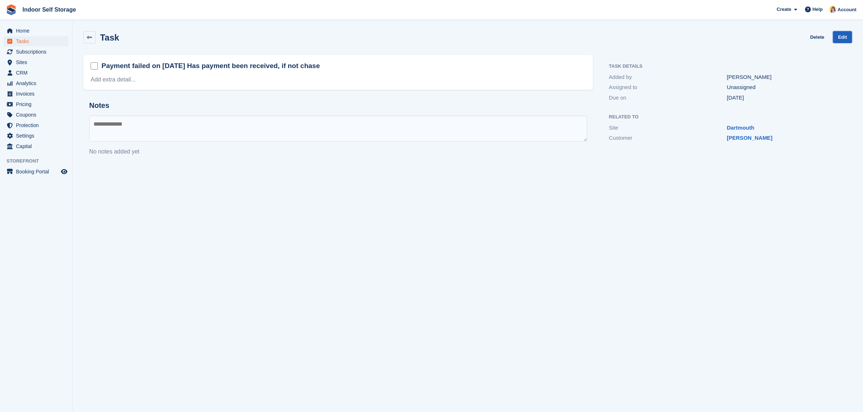
click at [838, 38] on link "Edit" at bounding box center [842, 37] width 19 height 12
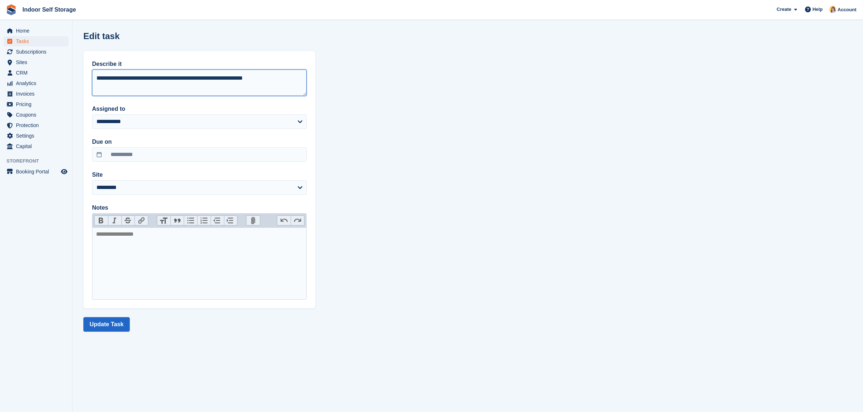
click at [272, 82] on textarea "**********" at bounding box center [199, 83] width 214 height 26
type textarea "**********"
click at [118, 327] on button "Update Task" at bounding box center [106, 324] width 46 height 14
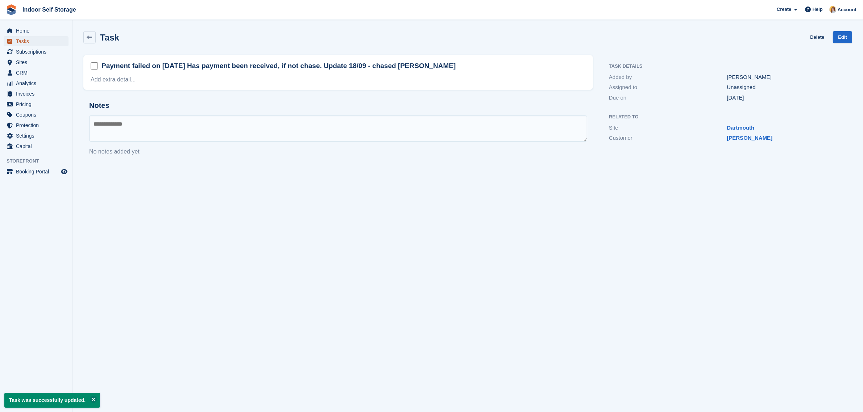
click at [25, 41] on span "Tasks" at bounding box center [37, 41] width 43 height 10
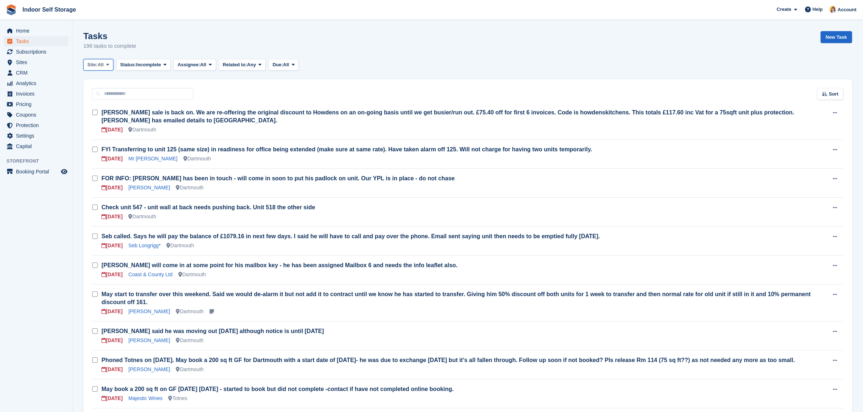
click at [104, 66] on span "All" at bounding box center [100, 64] width 6 height 7
click at [102, 99] on link "Dartmouth" at bounding box center [118, 94] width 63 height 13
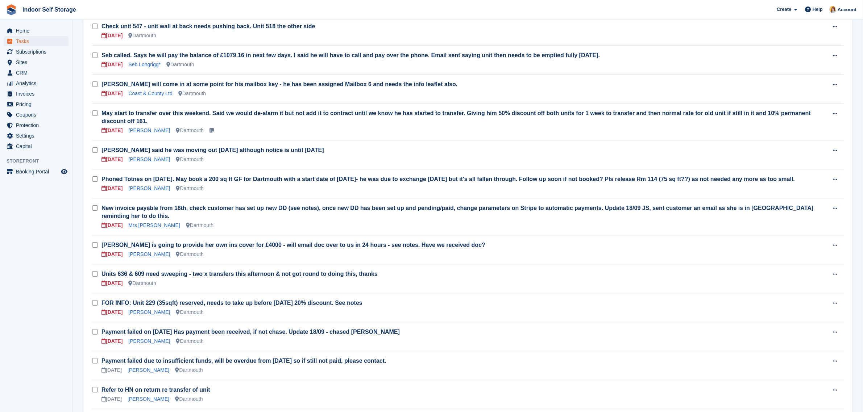
scroll to position [226, 0]
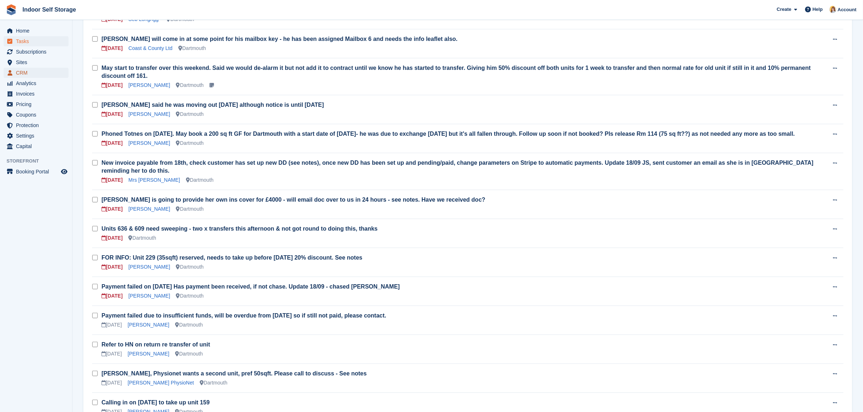
click at [17, 74] on span "CRM" at bounding box center [37, 73] width 43 height 10
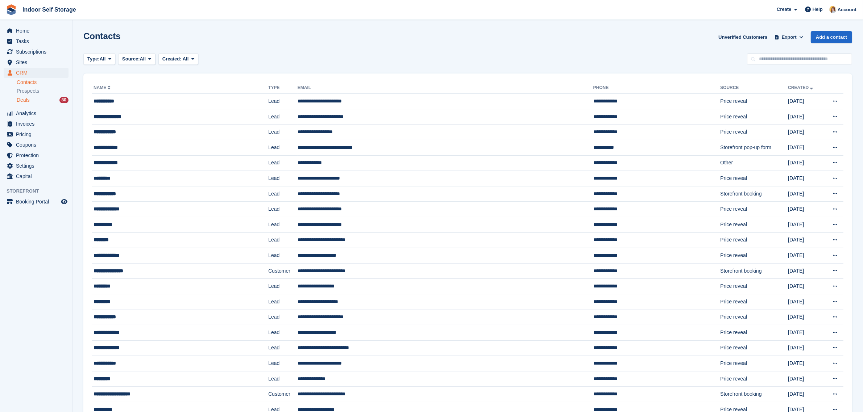
click at [22, 100] on span "Deals" at bounding box center [23, 100] width 13 height 7
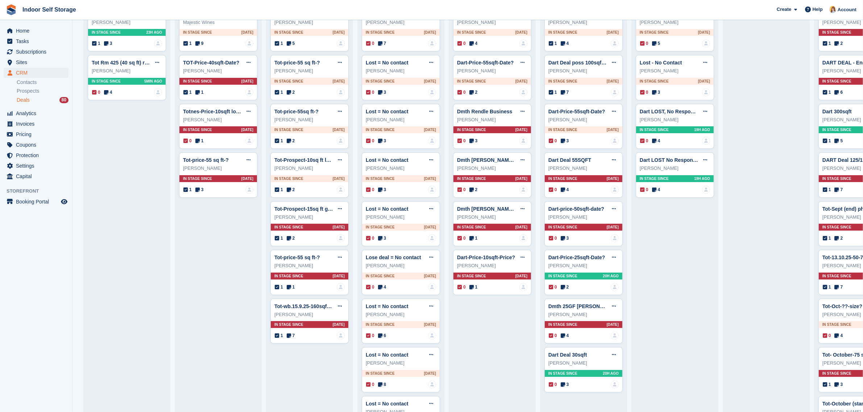
scroll to position [136, 0]
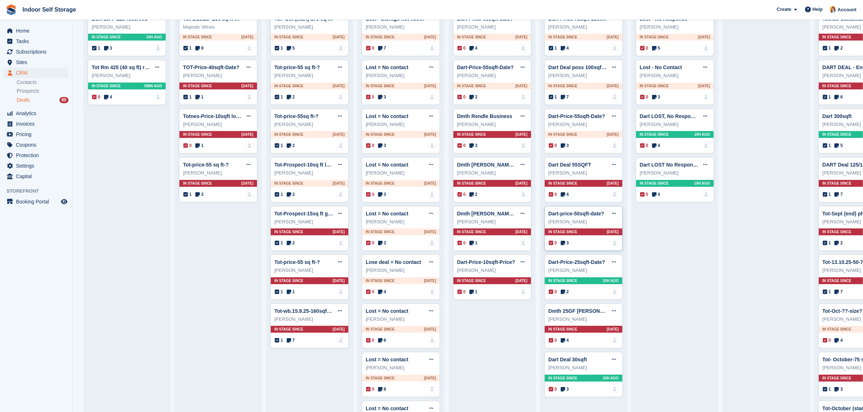
click at [583, 229] on div "Dart-price-50sqft-date? Edit deal [PERSON_NAME] as won [PERSON_NAME] as lost De…" at bounding box center [583, 228] width 78 height 45
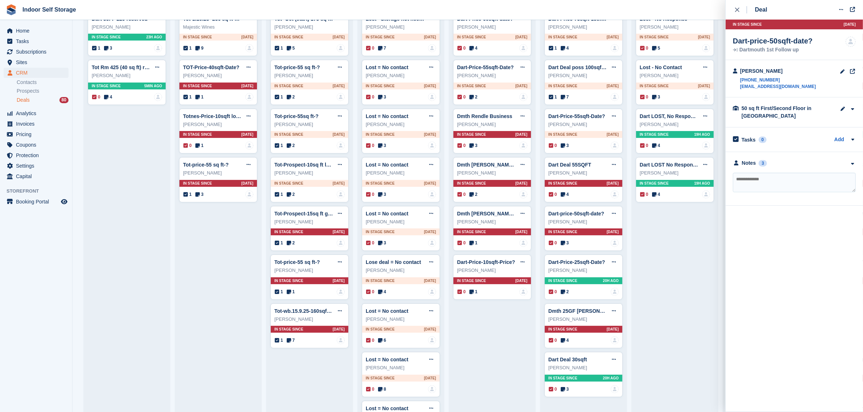
click at [740, 9] on div "close" at bounding box center [741, 9] width 12 height 7
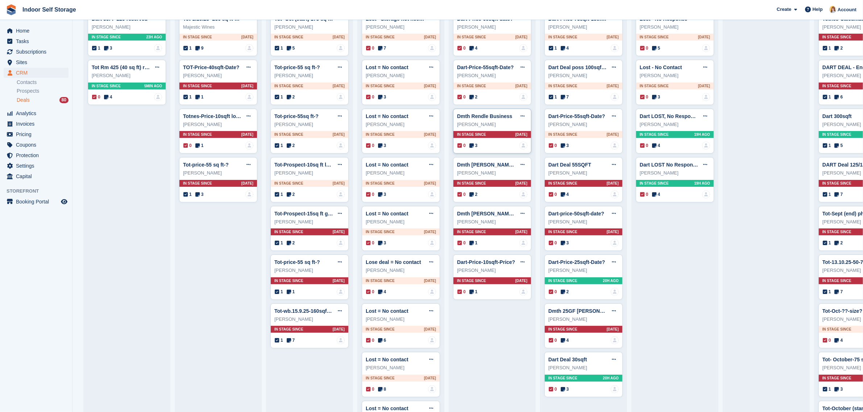
click at [501, 131] on div "Dmth Rendle Business Edit deal [PERSON_NAME] as won [PERSON_NAME] as lost Delet…" at bounding box center [492, 131] width 78 height 45
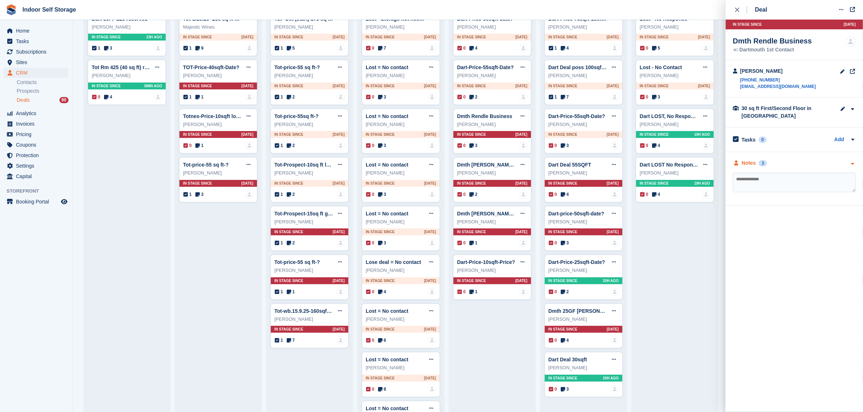
click at [803, 162] on div "Notes 3" at bounding box center [794, 163] width 123 height 8
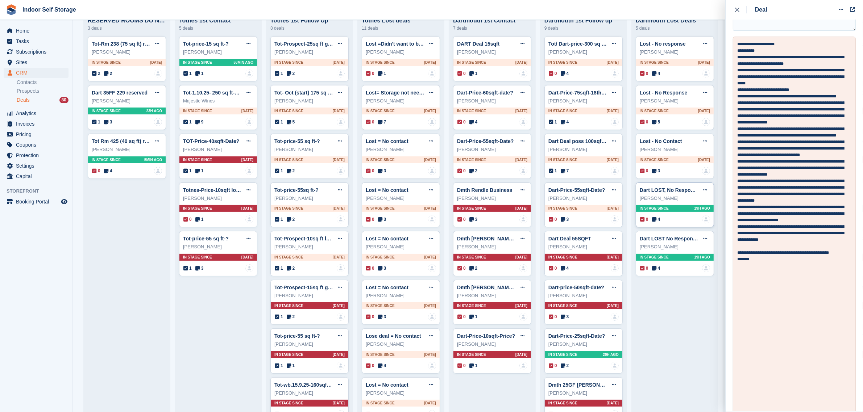
scroll to position [0, 0]
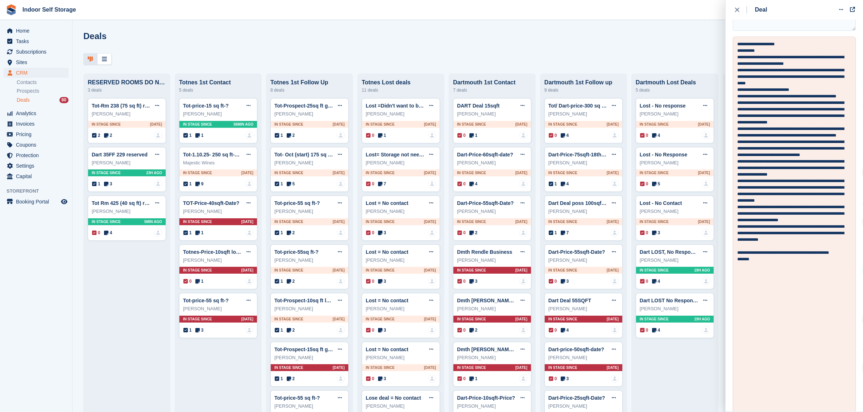
click at [738, 8] on icon "close" at bounding box center [737, 10] width 4 height 4
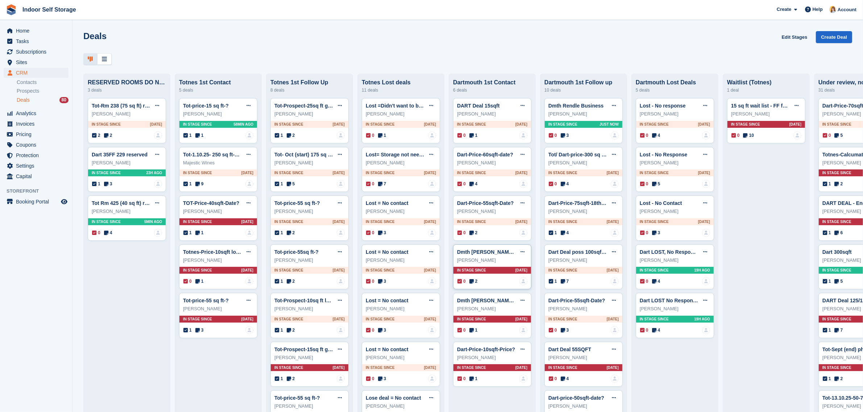
click at [513, 267] on div "Dmth [PERSON_NAME] 55GF Edit deal [PERSON_NAME] as won [PERSON_NAME] as lost De…" at bounding box center [492, 267] width 78 height 45
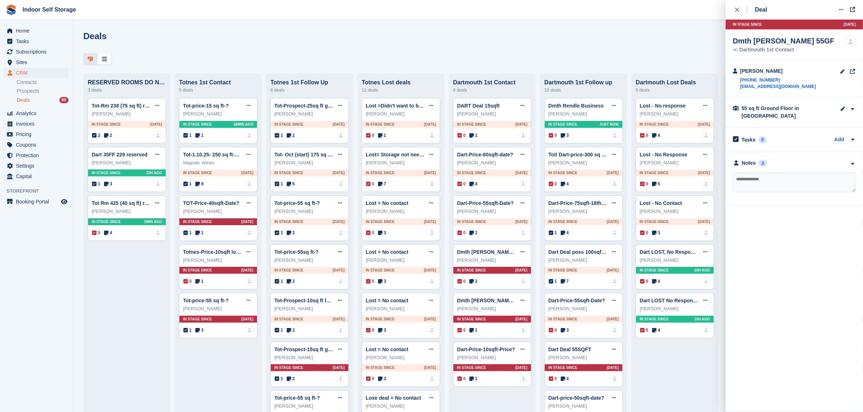
click at [752, 167] on div "**********" at bounding box center [793, 179] width 137 height 54
click at [751, 165] on div "Notes" at bounding box center [749, 163] width 14 height 8
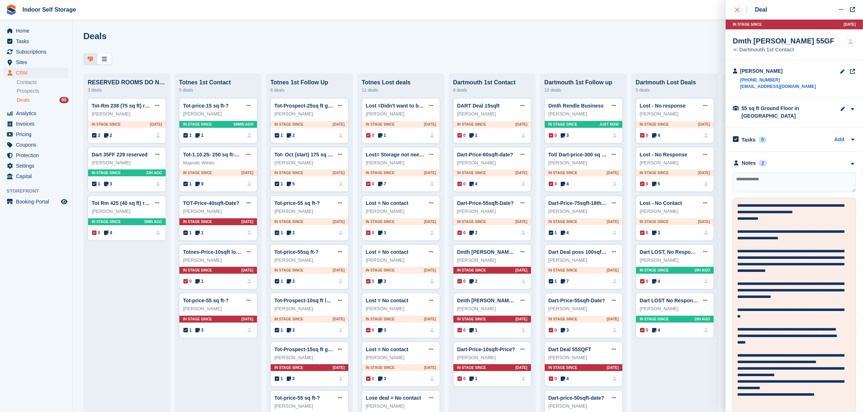
click at [738, 9] on icon "close" at bounding box center [737, 10] width 4 height 4
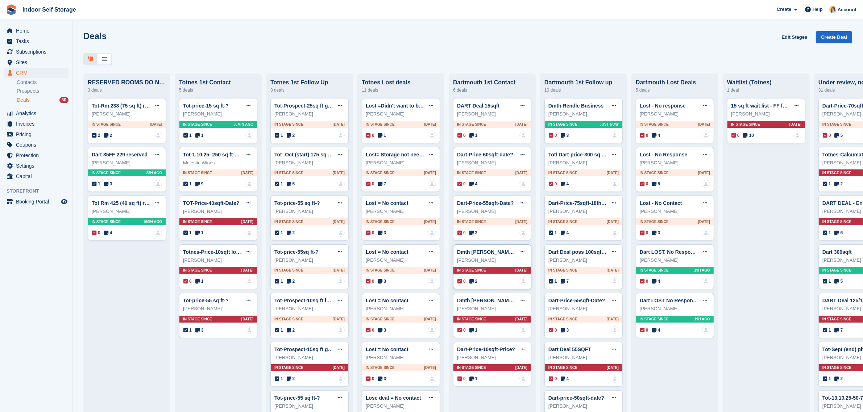
click at [497, 268] on div "Dmth [PERSON_NAME] 55GF Edit deal [PERSON_NAME] as won [PERSON_NAME] as lost De…" at bounding box center [492, 267] width 78 height 45
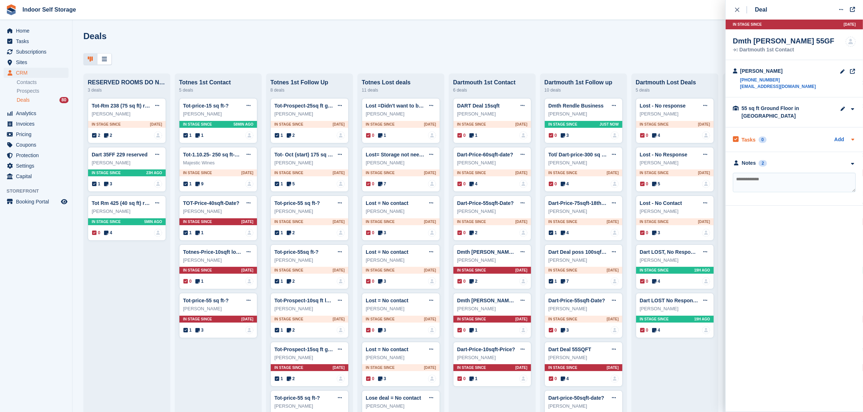
click at [797, 141] on div "Tasks 0 Add" at bounding box center [794, 140] width 123 height 10
click at [840, 138] on link "Add" at bounding box center [839, 140] width 10 height 8
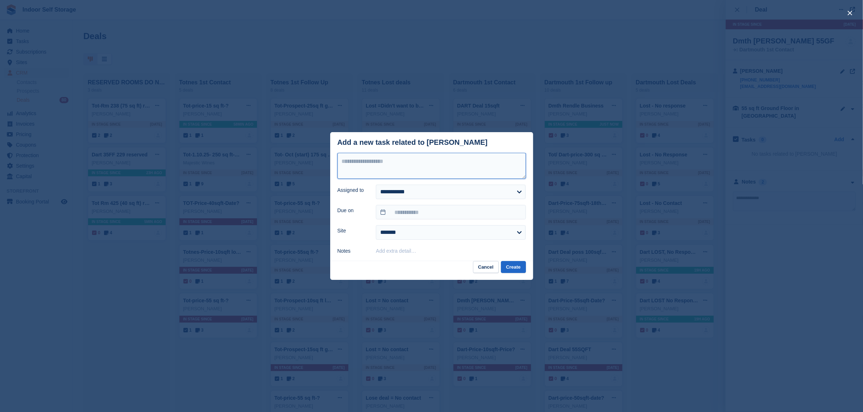
click at [441, 161] on textarea at bounding box center [431, 166] width 188 height 26
click at [851, 11] on button "close" at bounding box center [850, 13] width 12 height 12
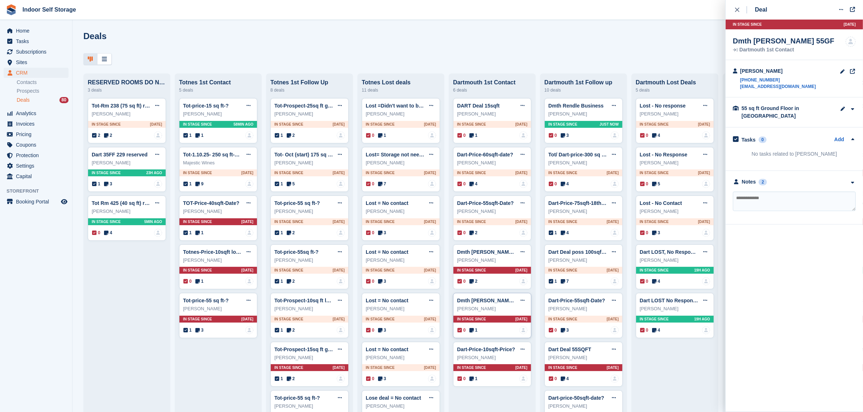
click at [491, 312] on div "[PERSON_NAME]" at bounding box center [492, 308] width 70 height 7
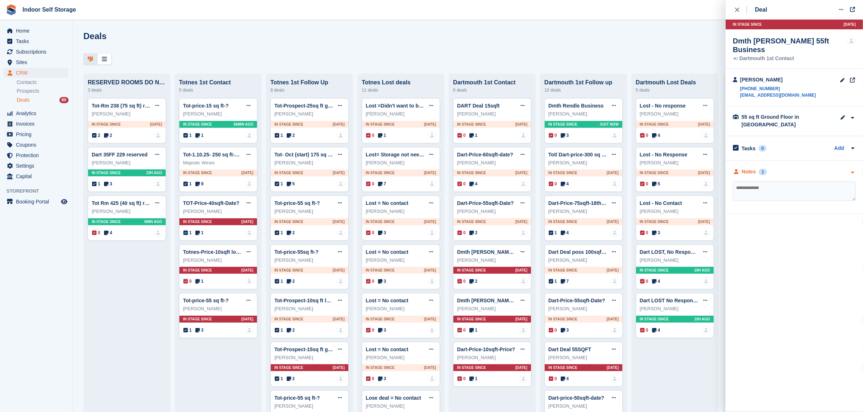
click at [757, 168] on div "Notes 1" at bounding box center [750, 172] width 34 height 8
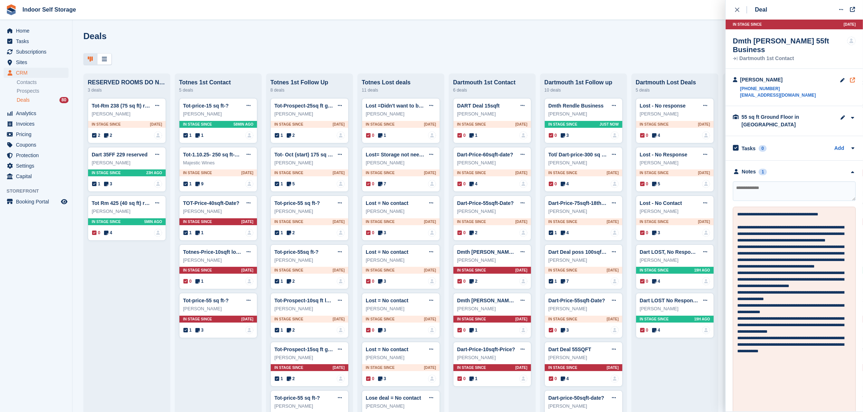
click at [849, 80] on icon at bounding box center [852, 80] width 7 height 0
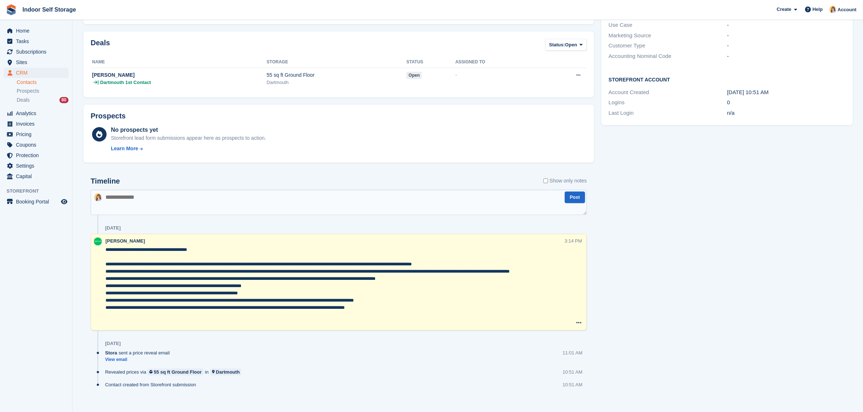
scroll to position [164, 0]
